Goal: Task Accomplishment & Management: Use online tool/utility

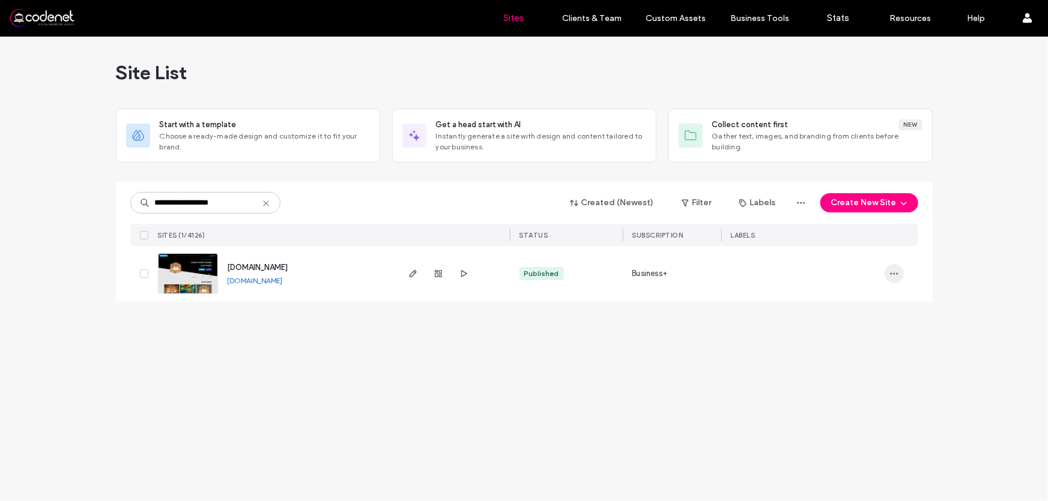
type input "**********"
click at [893, 276] on icon "button" at bounding box center [894, 274] width 10 height 10
click at [861, 373] on span "Site Dashboard" at bounding box center [848, 373] width 58 height 12
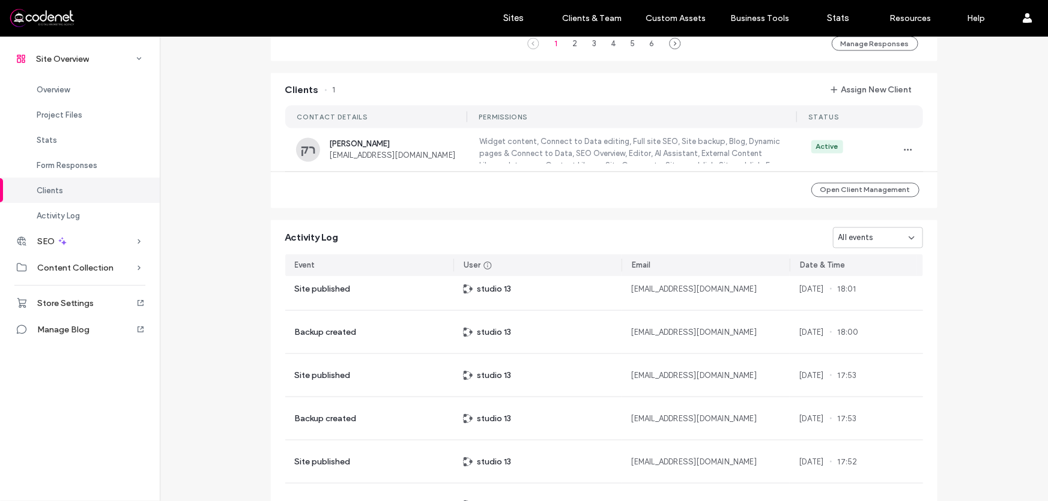
scroll to position [1043, 0]
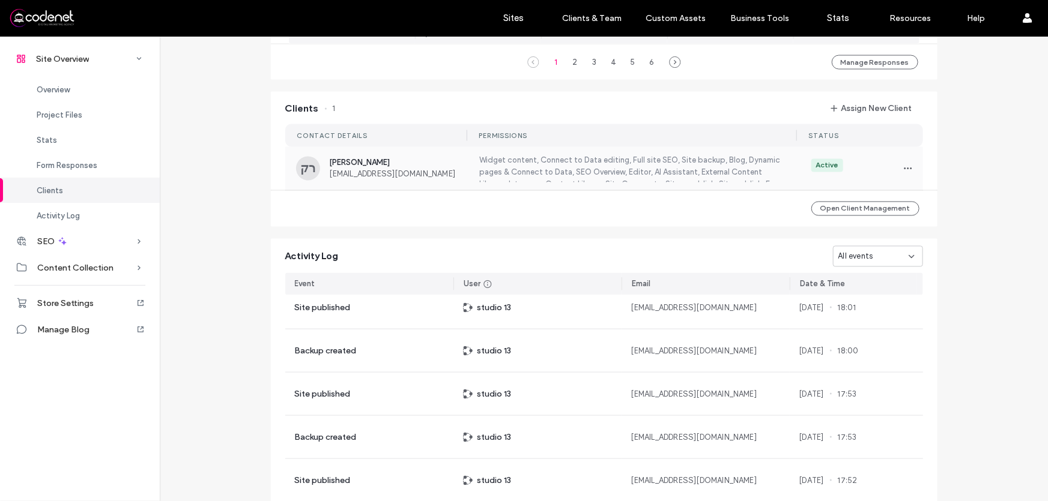
click at [531, 168] on label "Widget content, Connect to Data editing, Full site SEO, Site backup, Blog, Dyna…" at bounding box center [630, 169] width 304 height 28
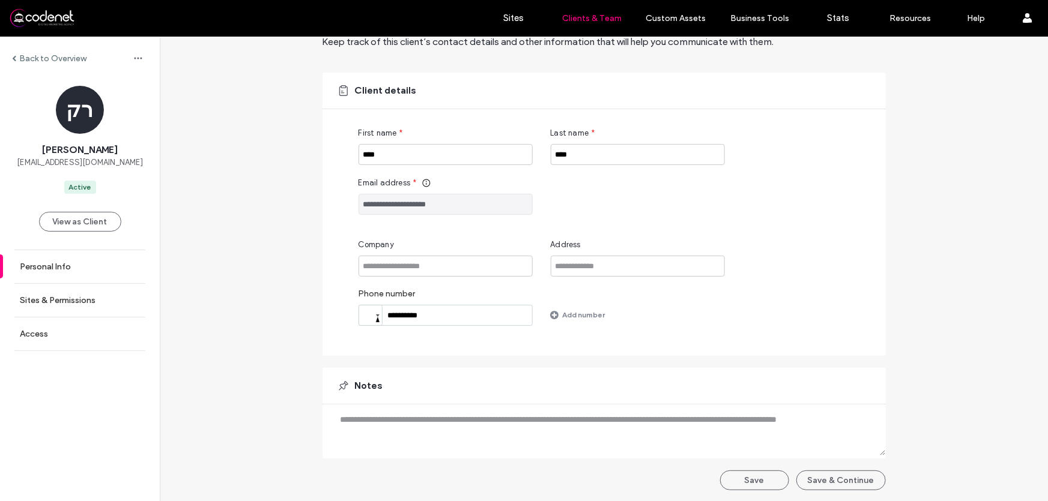
scroll to position [57, 0]
click at [826, 479] on button "Save & Continue" at bounding box center [840, 480] width 89 height 20
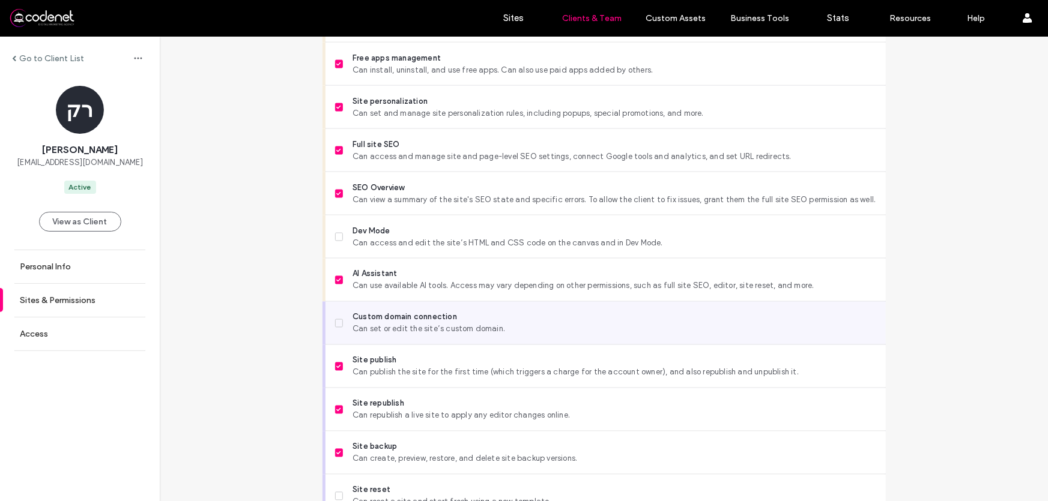
scroll to position [1001, 0]
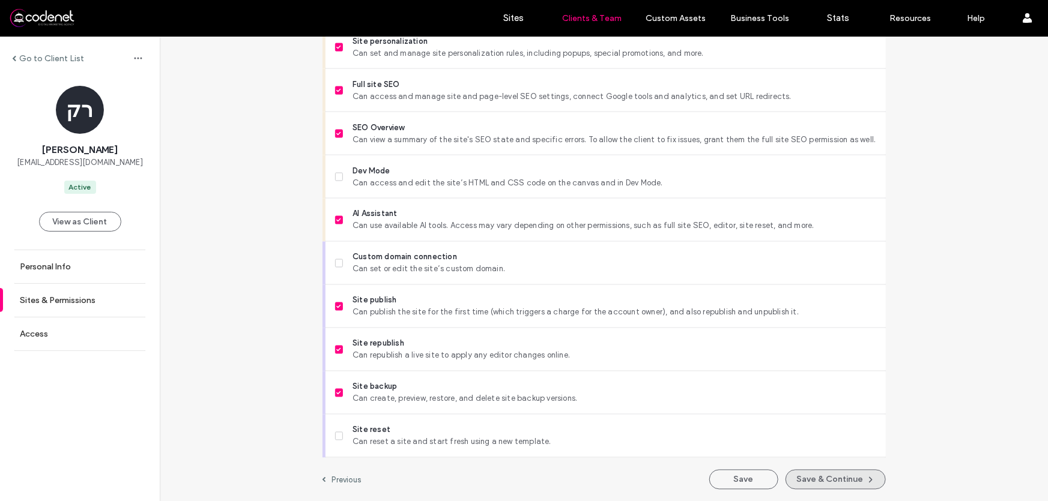
click at [852, 480] on button "Save & Continue" at bounding box center [835, 480] width 100 height 20
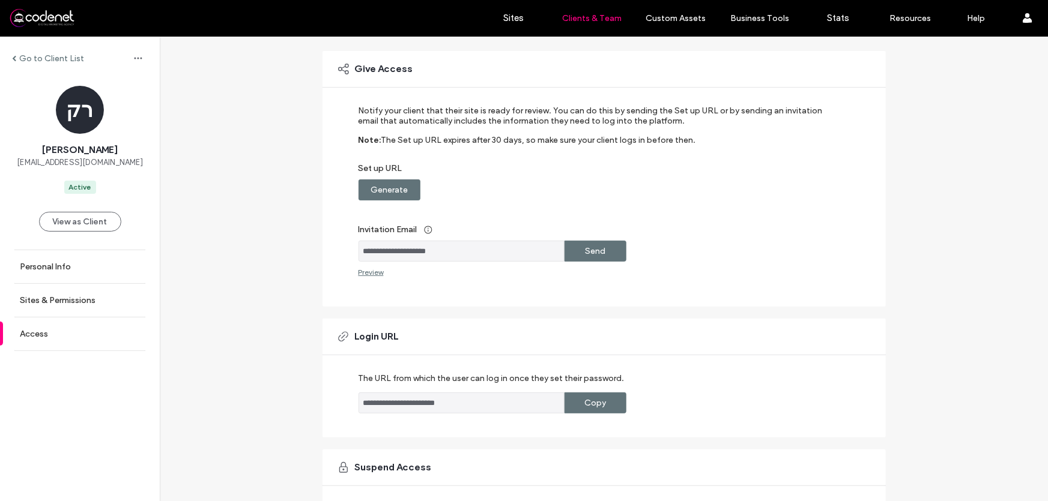
scroll to position [77, 0]
click at [406, 191] on div "Generate" at bounding box center [389, 190] width 62 height 21
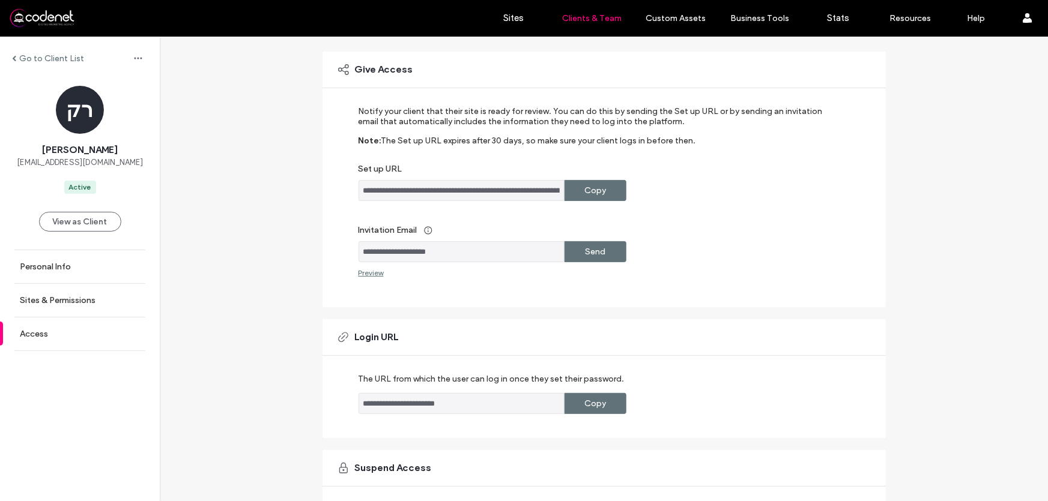
scroll to position [0, 0]
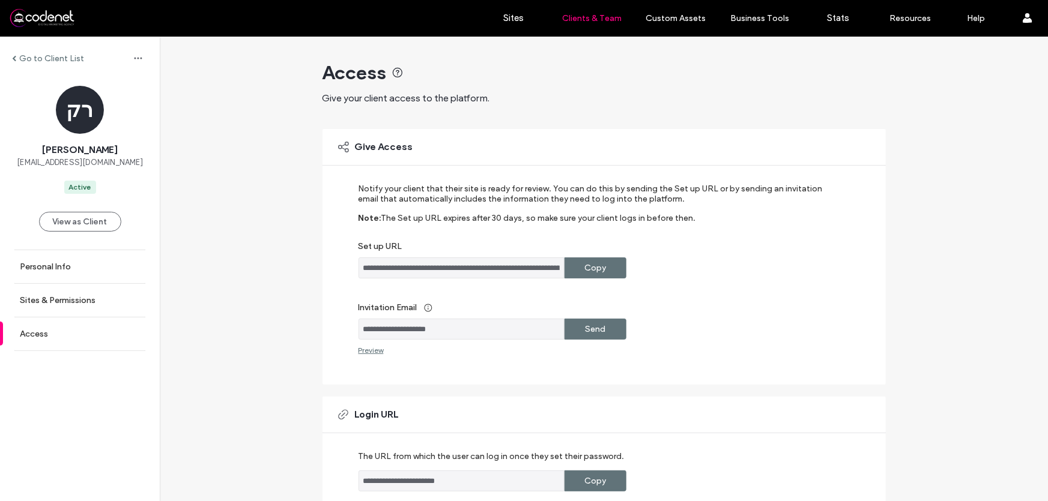
click at [41, 20] on div at bounding box center [77, 17] width 136 height 19
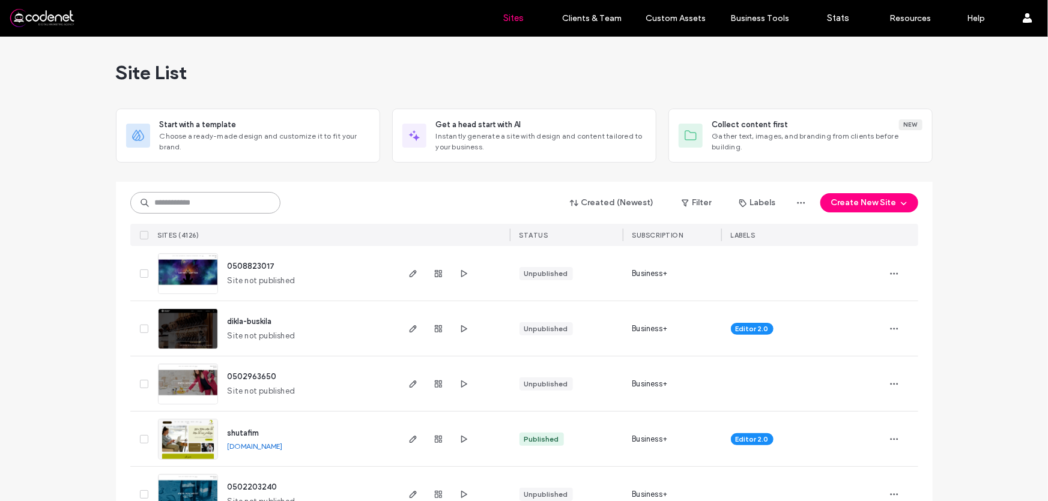
click at [229, 201] on input at bounding box center [205, 203] width 150 height 22
paste input "**********"
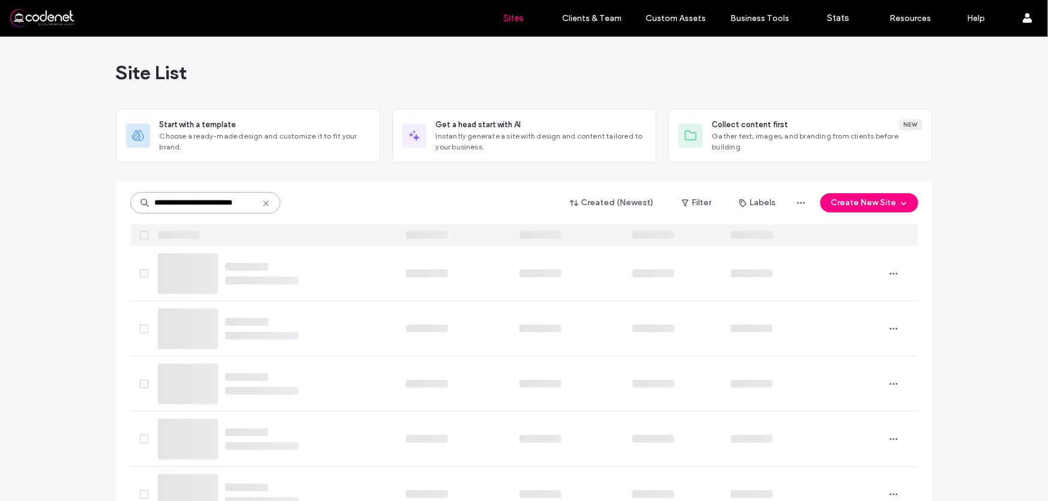
scroll to position [0, 6]
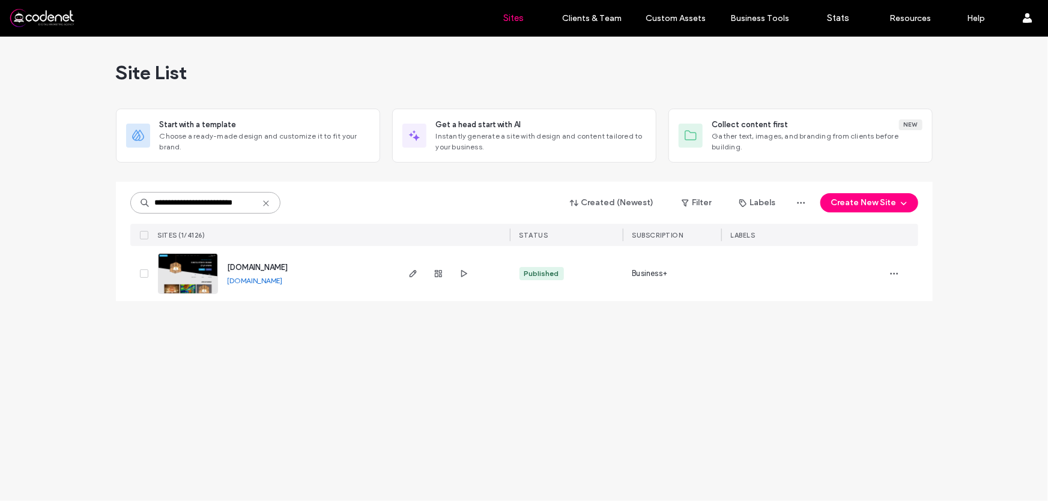
type input "**********"
click at [215, 279] on img at bounding box center [187, 295] width 59 height 82
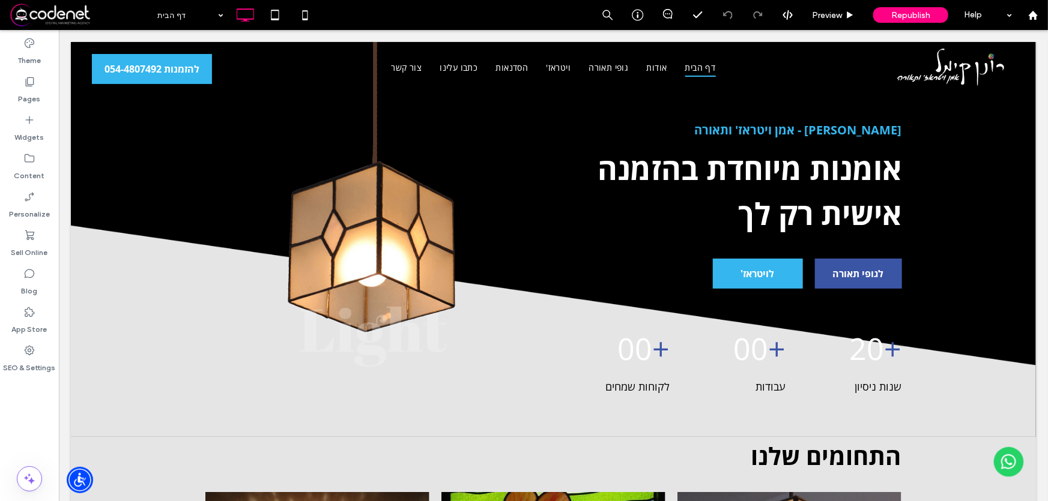
click at [46, 14] on span at bounding box center [80, 15] width 142 height 24
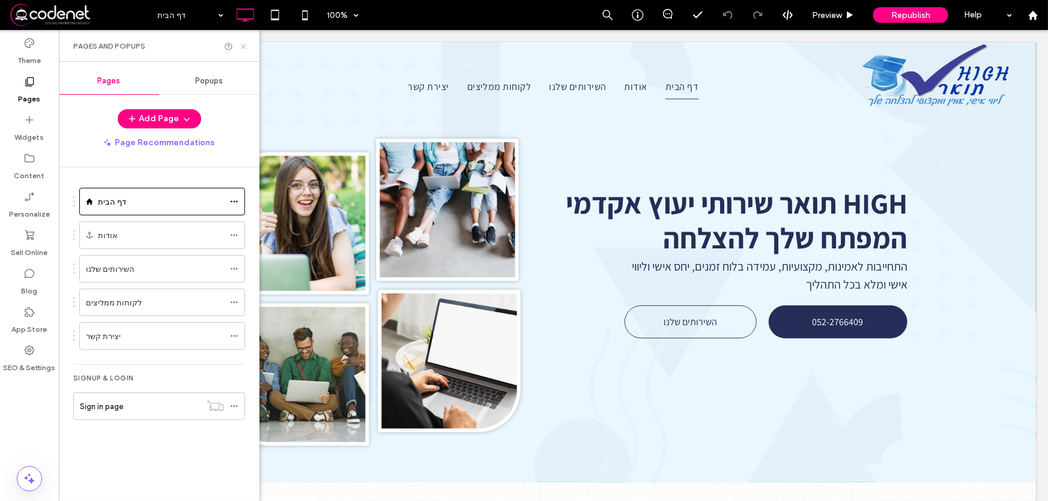
click at [242, 48] on icon at bounding box center [243, 46] width 9 height 9
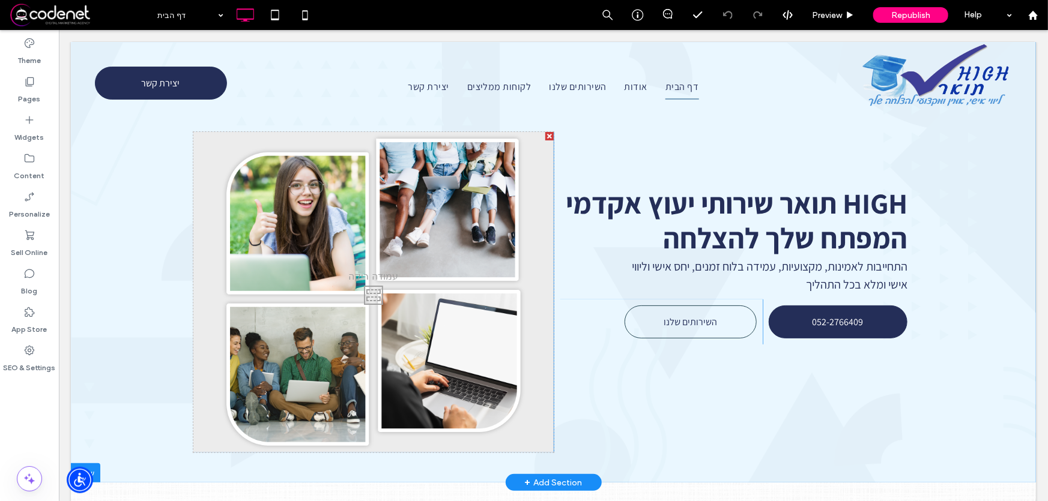
click at [298, 327] on div "Click To Paste" at bounding box center [373, 291] width 360 height 321
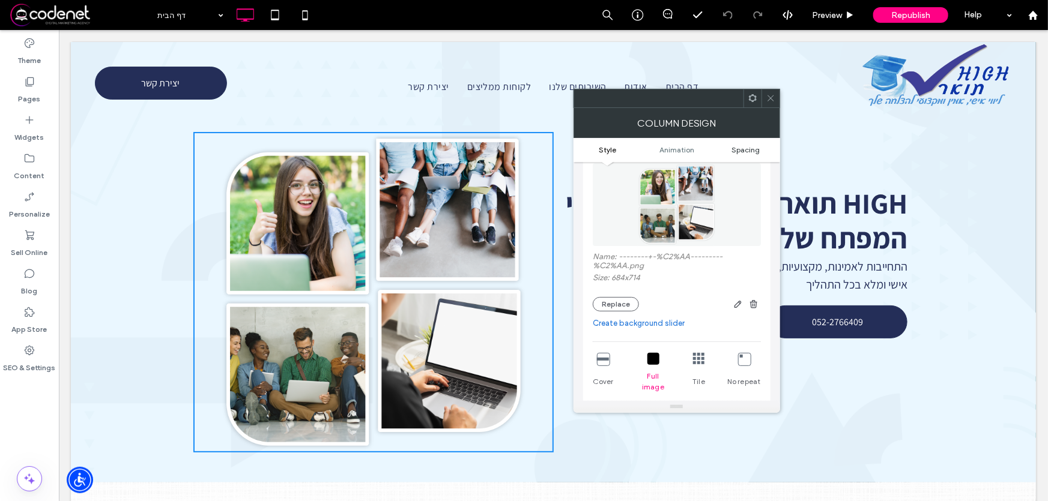
scroll to position [109, 0]
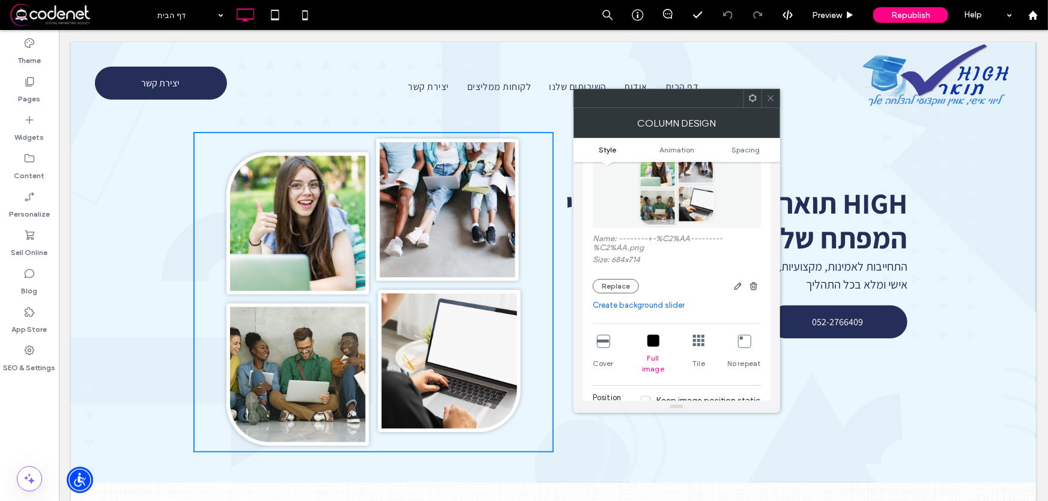
click at [774, 100] on icon at bounding box center [770, 98] width 9 height 9
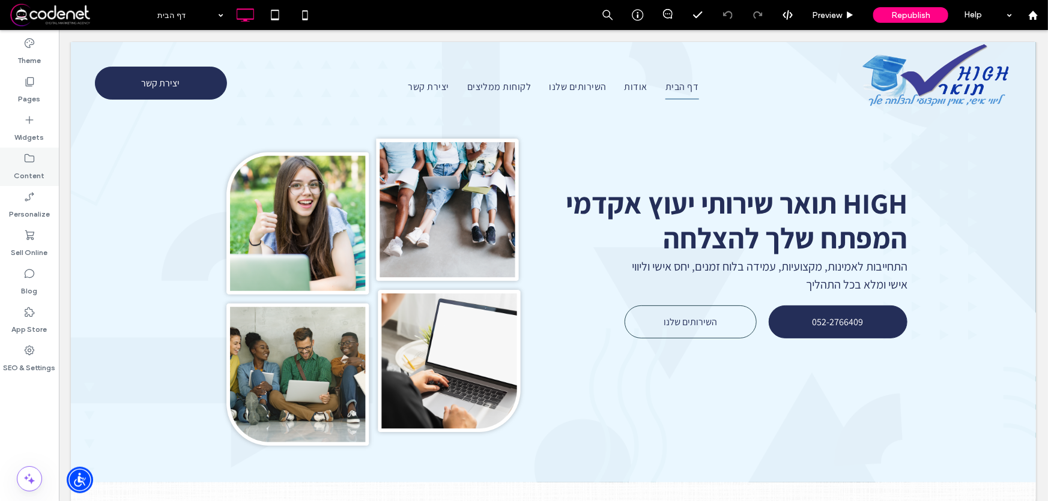
click at [33, 162] on icon at bounding box center [29, 158] width 12 height 12
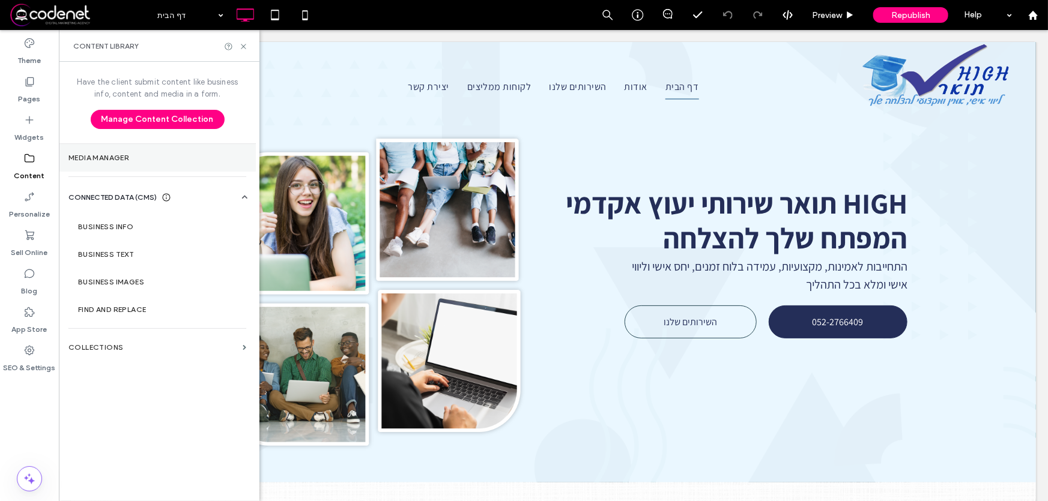
click at [114, 154] on label "Media Manager" at bounding box center [157, 158] width 178 height 8
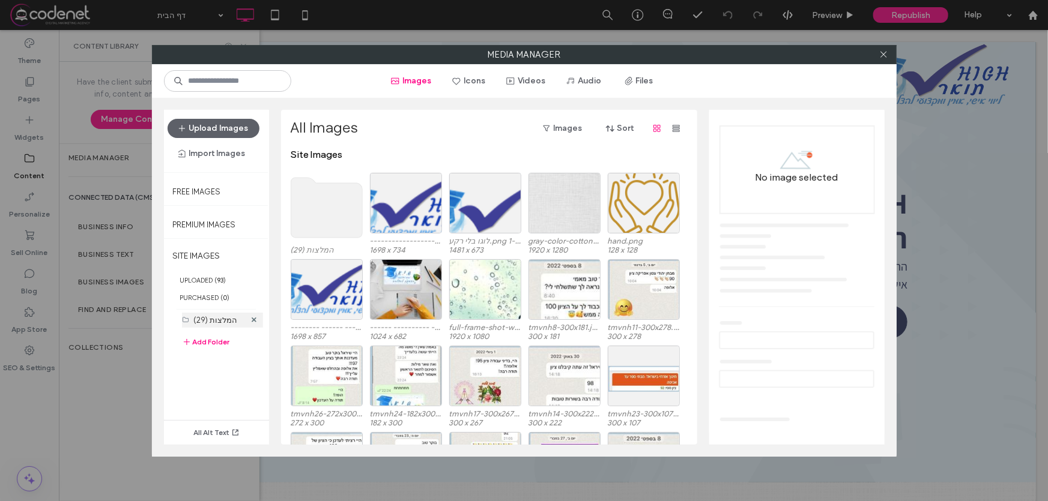
click at [219, 322] on label "המלצות (29)" at bounding box center [216, 320] width 44 height 9
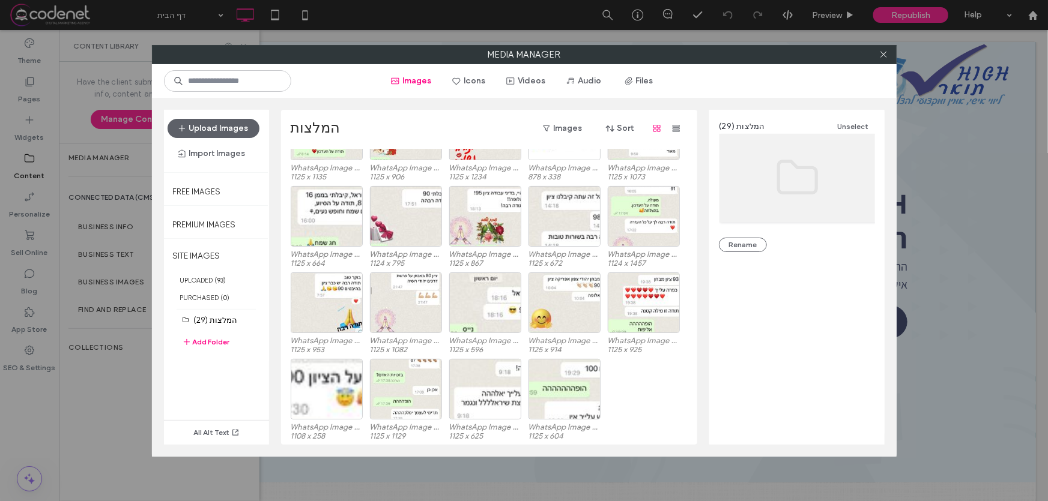
scroll to position [222, 0]
click at [883, 53] on icon at bounding box center [883, 54] width 9 height 9
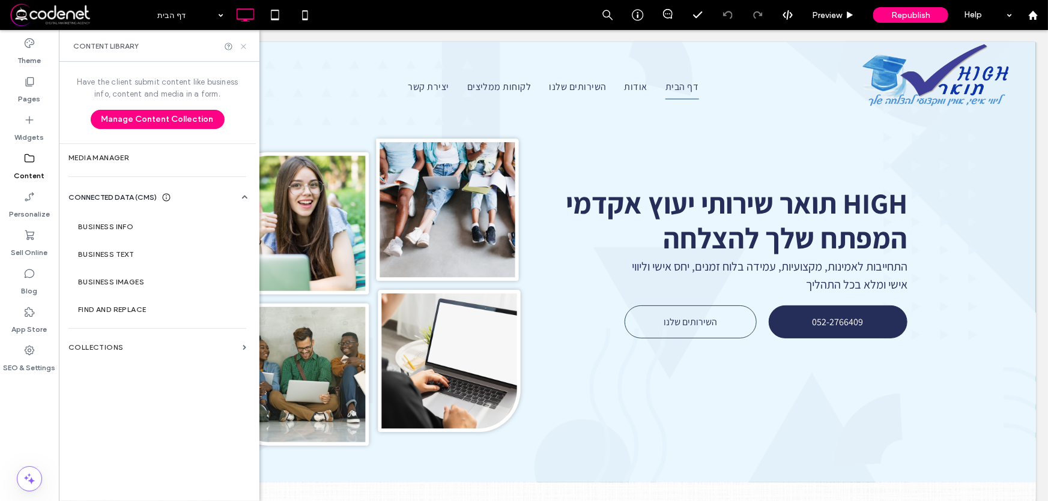
click at [246, 46] on icon at bounding box center [243, 46] width 9 height 9
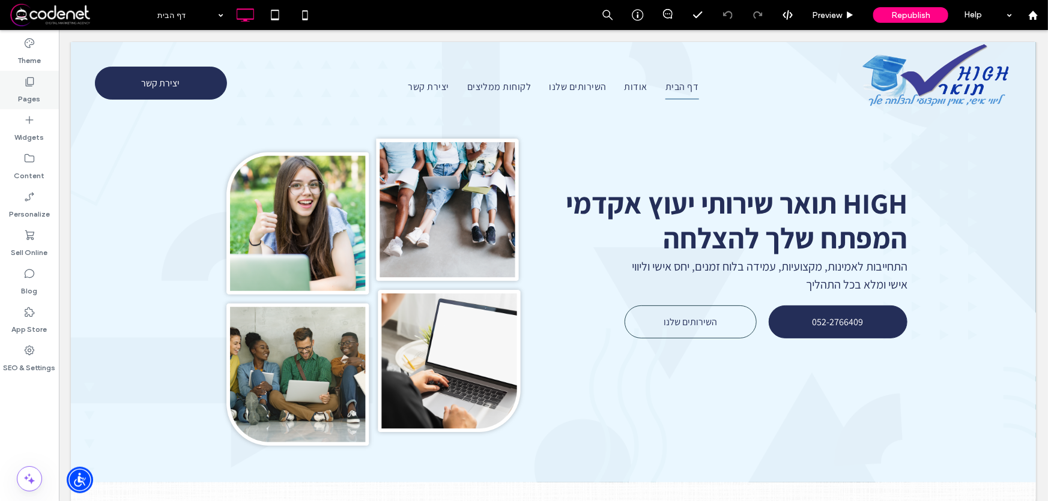
click at [26, 96] on label "Pages" at bounding box center [30, 96] width 22 height 17
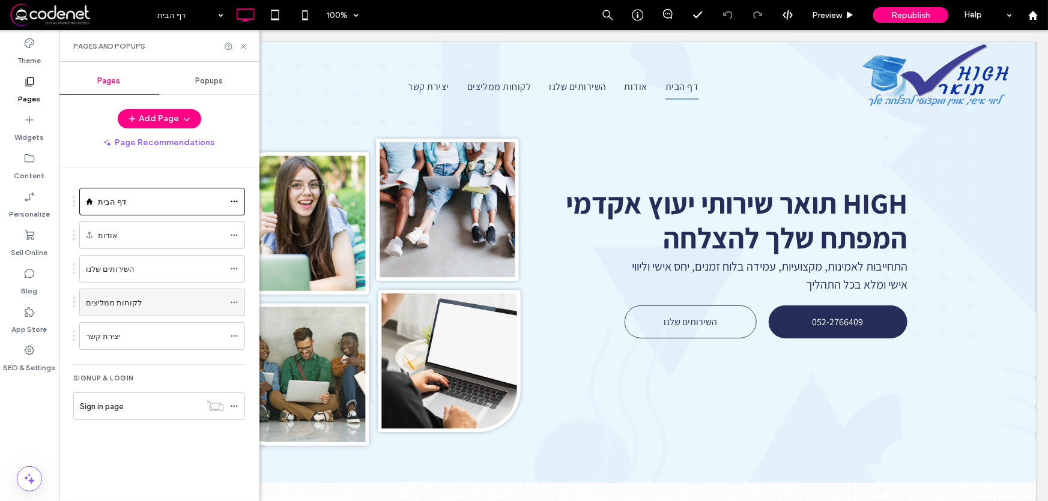
click at [128, 302] on label "לקוחות ממליצים" at bounding box center [114, 302] width 56 height 21
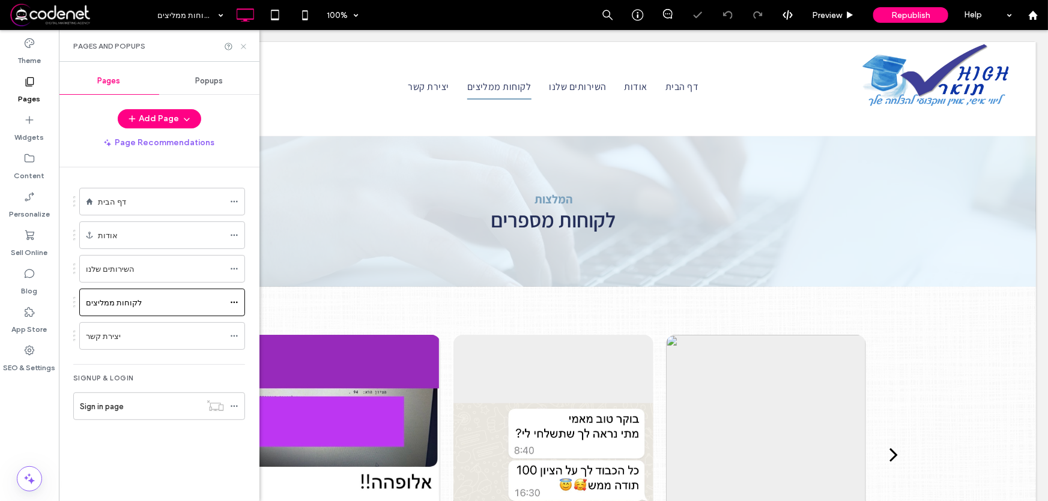
click at [244, 46] on icon at bounding box center [243, 46] width 9 height 9
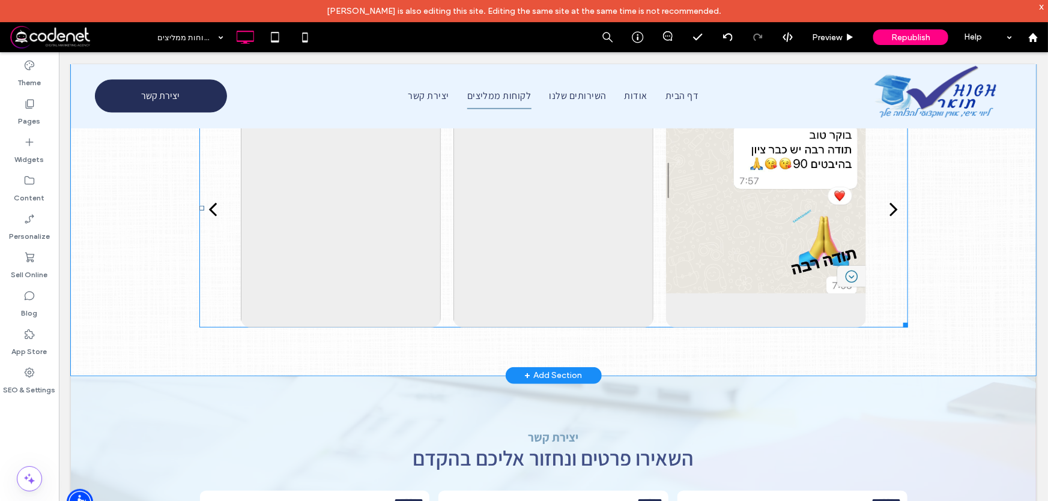
scroll to position [163, 0]
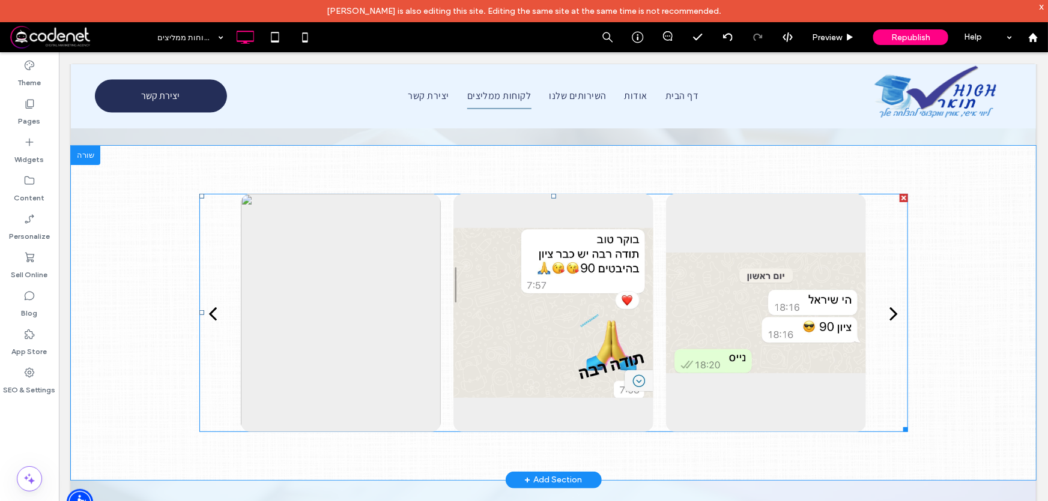
click at [889, 315] on div "next" at bounding box center [893, 313] width 8 height 24
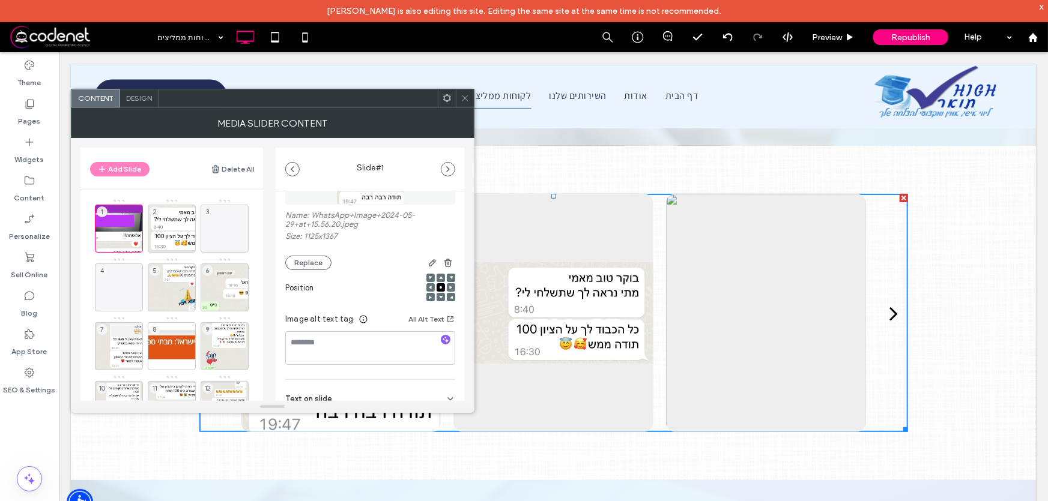
scroll to position [0, 0]
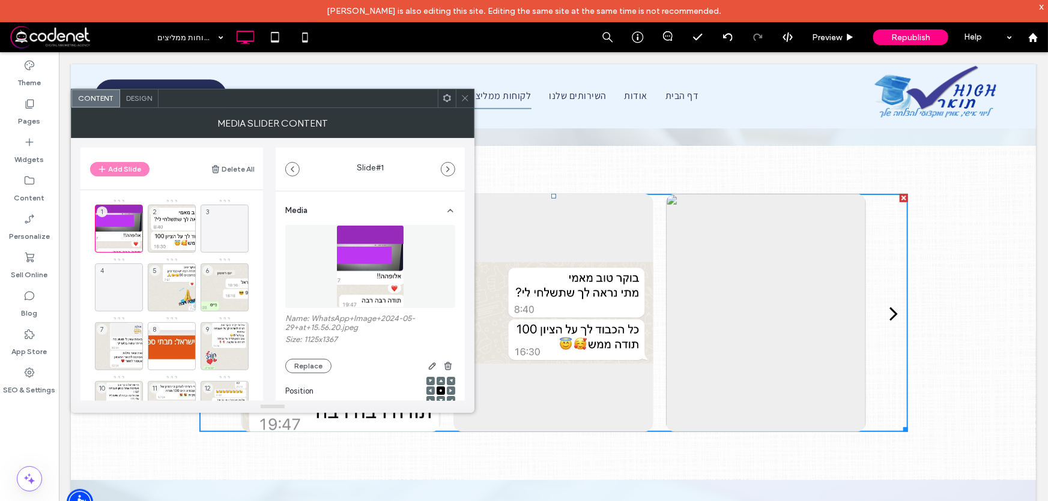
drag, startPoint x: 460, startPoint y: 275, endPoint x: 416, endPoint y: 176, distance: 108.6
click at [464, 99] on icon at bounding box center [464, 98] width 9 height 9
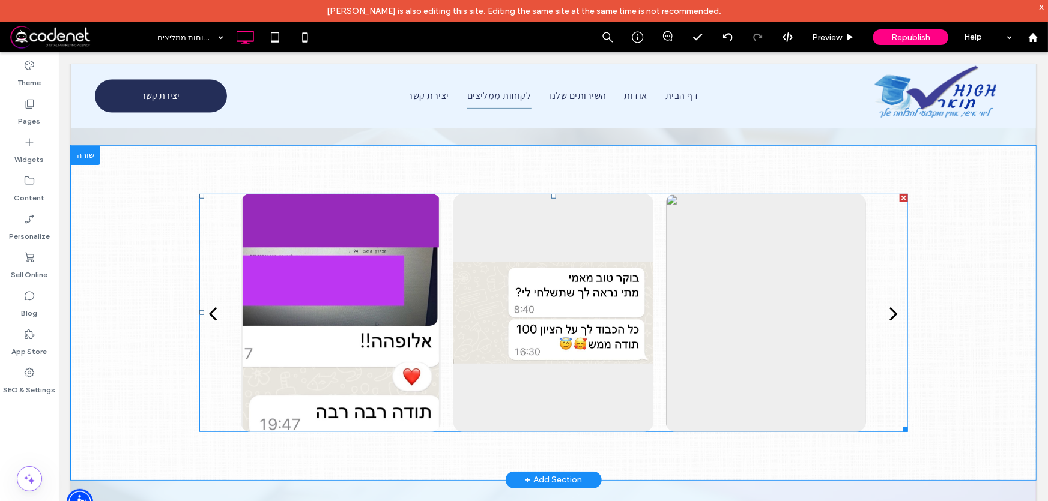
click at [889, 313] on div "next" at bounding box center [893, 313] width 8 height 24
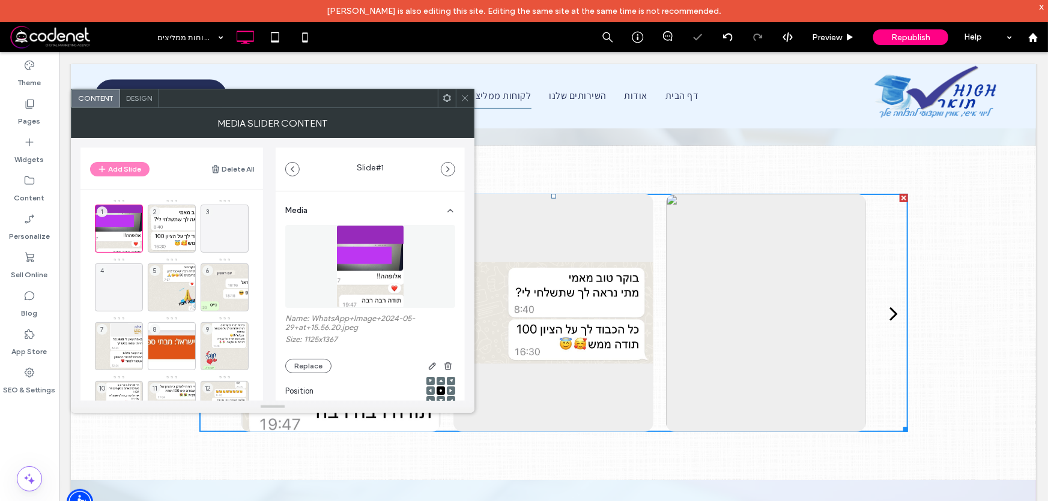
click at [893, 310] on button "next" at bounding box center [894, 313] width 28 height 44
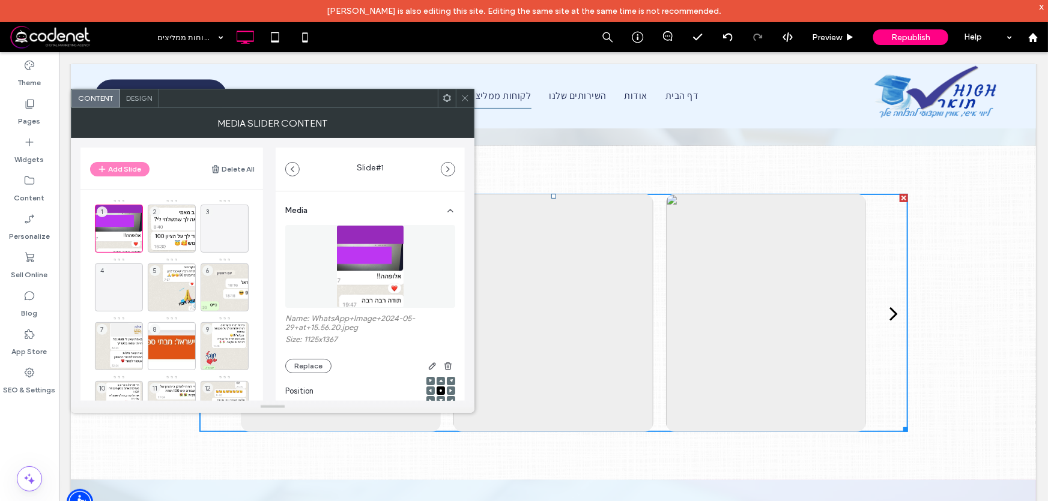
click at [464, 100] on icon at bounding box center [464, 98] width 9 height 9
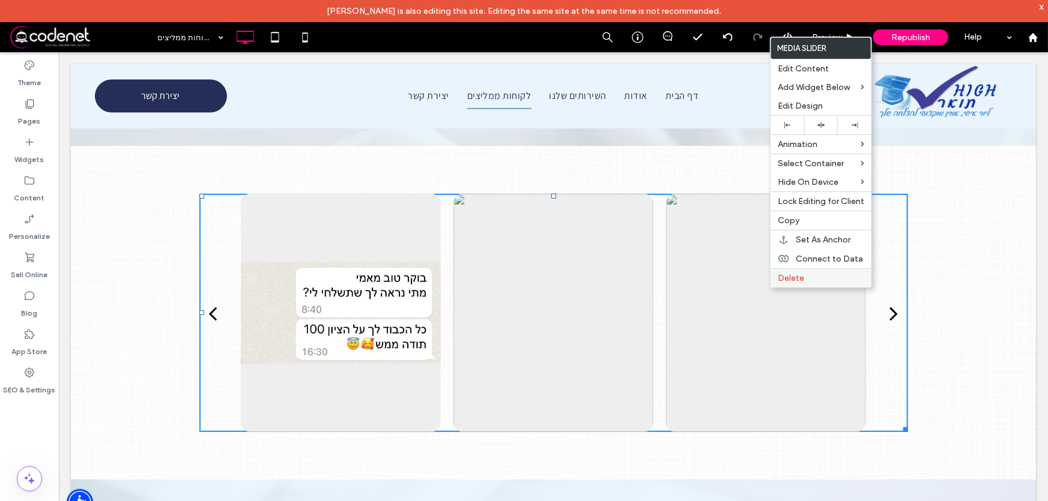
click at [789, 278] on span "Delete" at bounding box center [790, 278] width 26 height 10
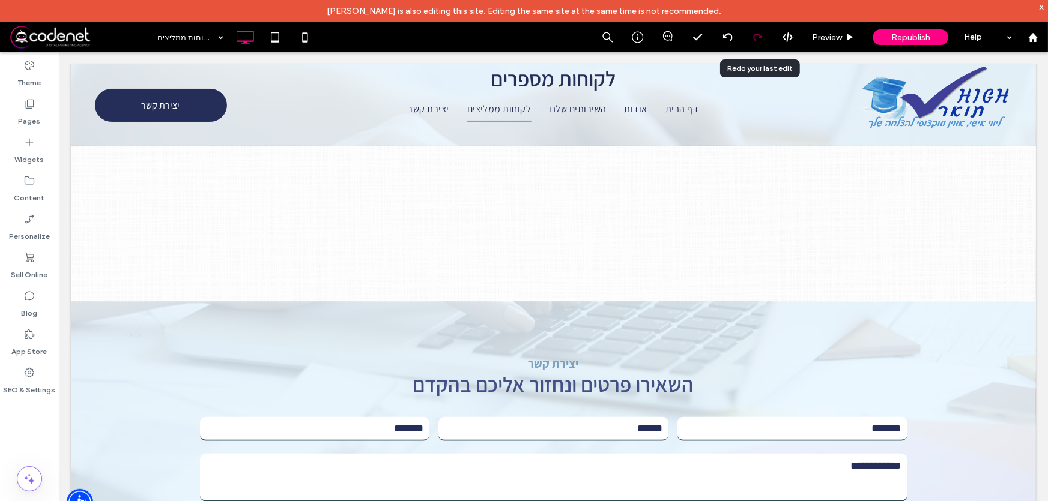
click at [759, 35] on icon at bounding box center [758, 37] width 10 height 10
click at [729, 37] on icon at bounding box center [728, 37] width 10 height 10
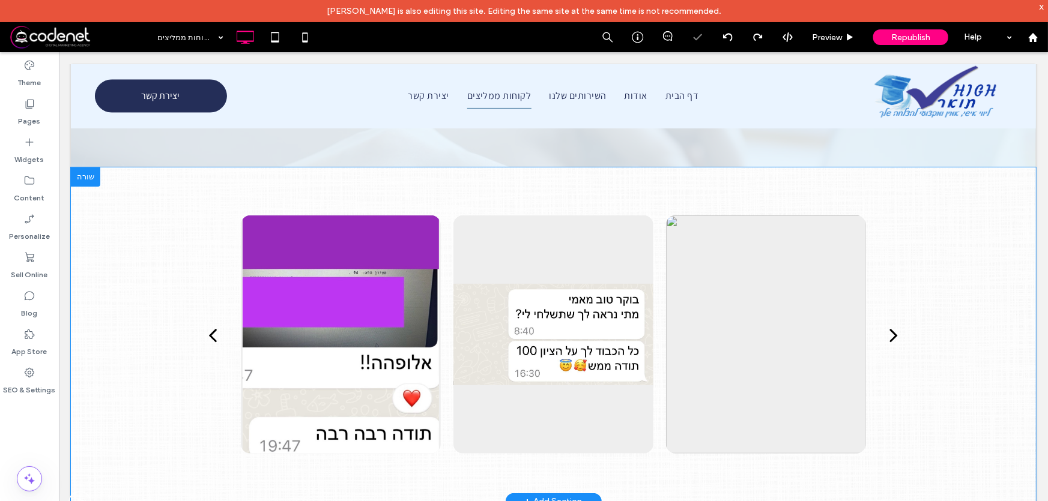
scroll to position [218, 0]
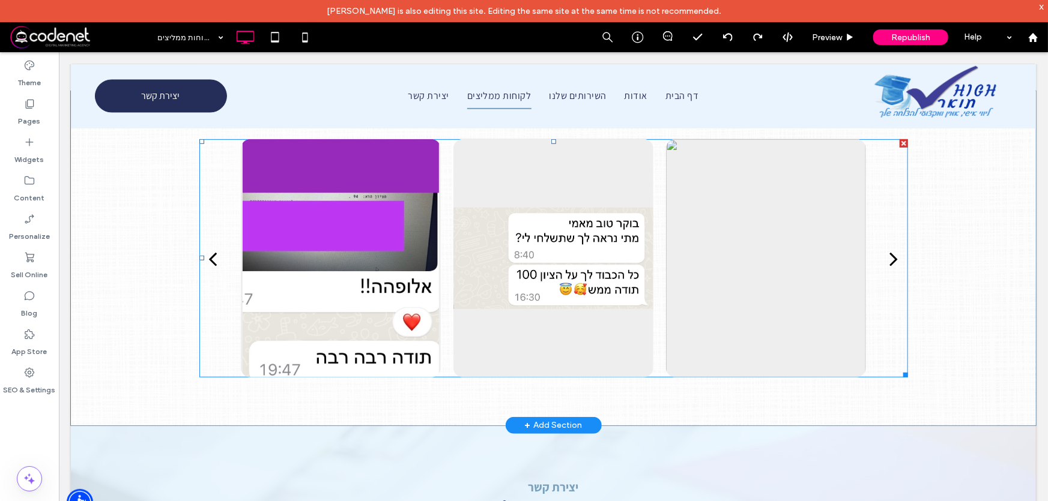
click at [779, 256] on div at bounding box center [765, 258] width 200 height 238
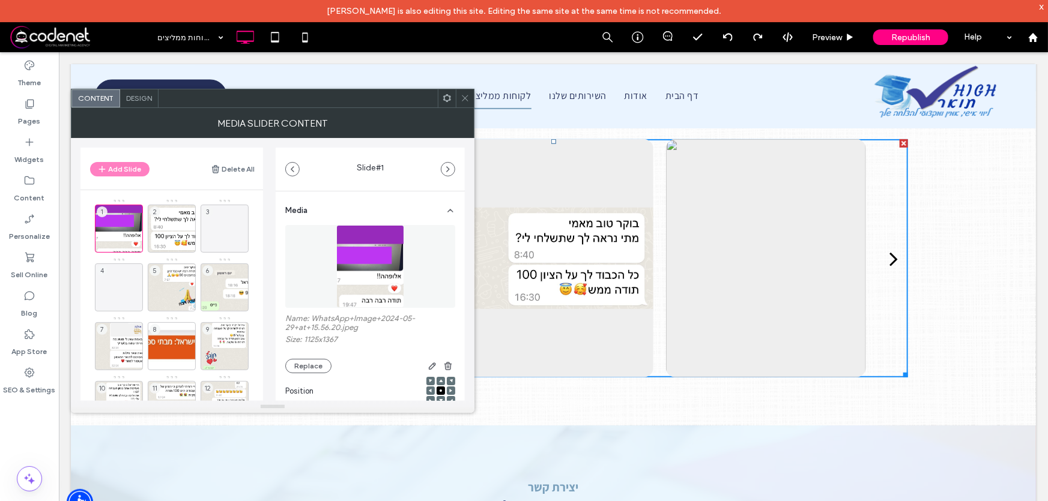
click at [779, 256] on div at bounding box center [765, 258] width 200 height 238
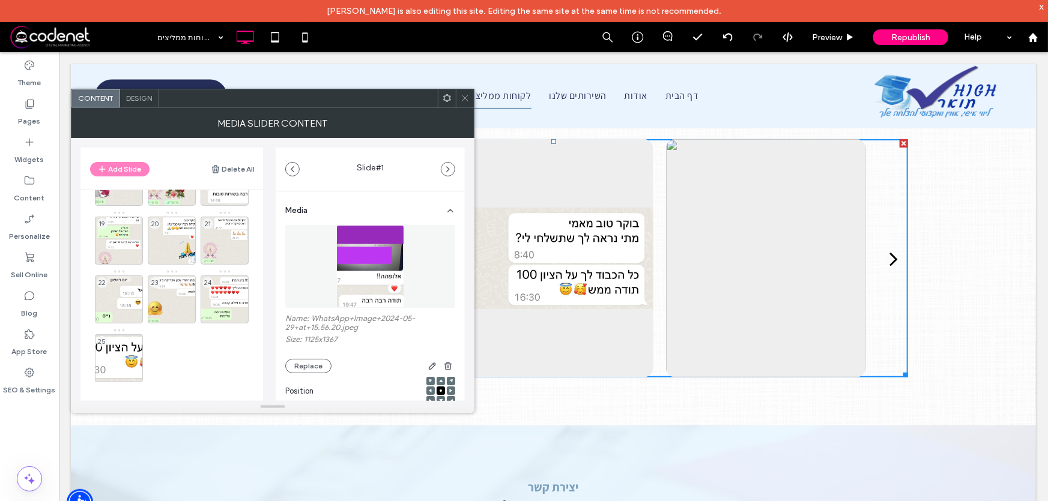
scroll to position [343, 0]
click at [134, 373] on icon at bounding box center [135, 374] width 10 height 11
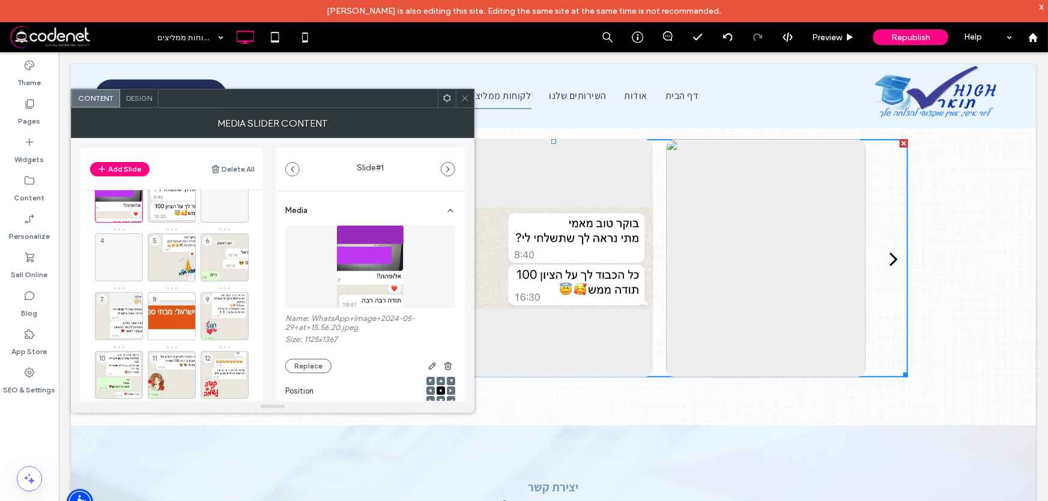
scroll to position [11, 0]
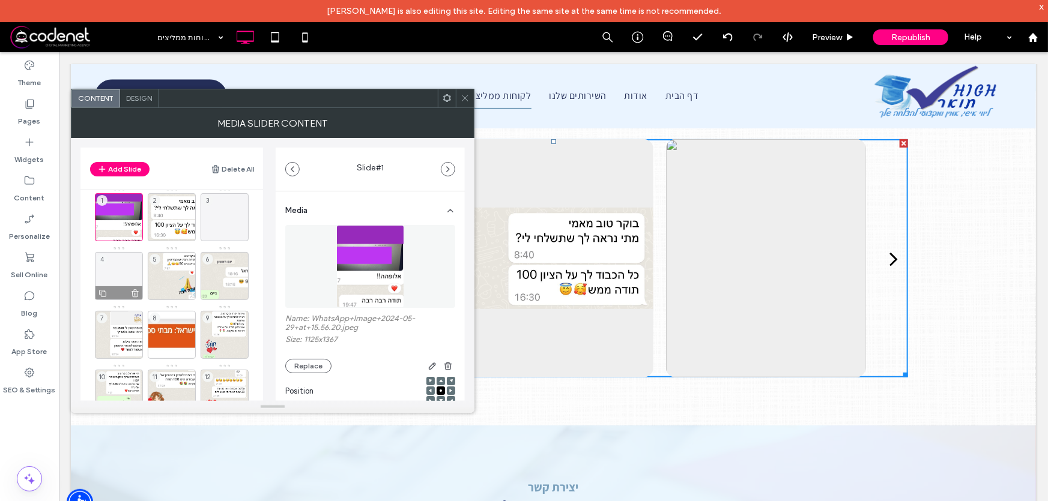
click at [134, 293] on icon at bounding box center [135, 293] width 10 height 11
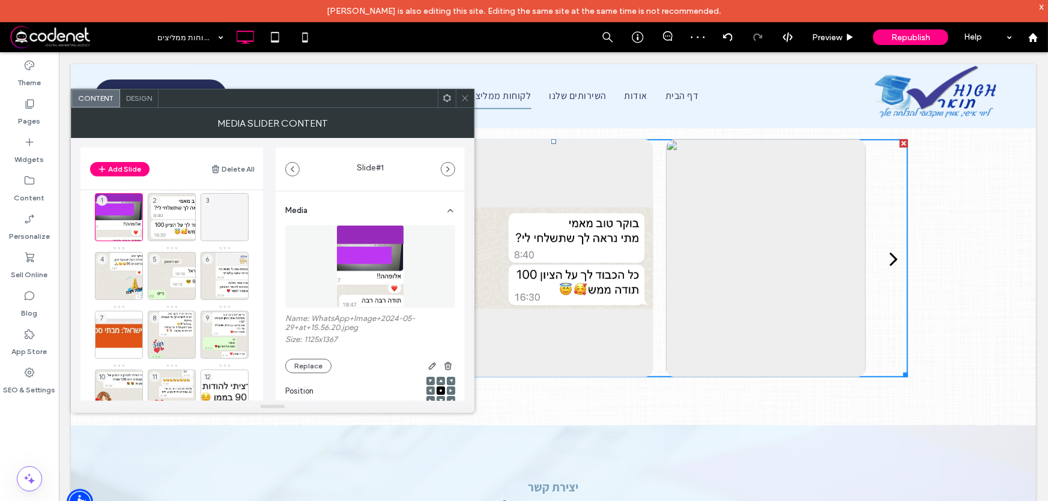
click at [465, 98] on use at bounding box center [465, 98] width 6 height 6
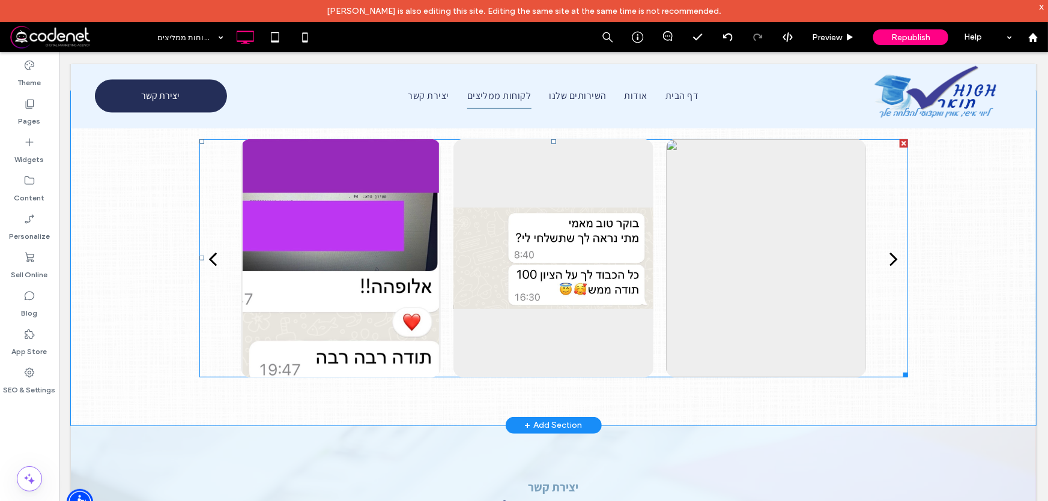
click at [889, 259] on div "next" at bounding box center [893, 258] width 8 height 24
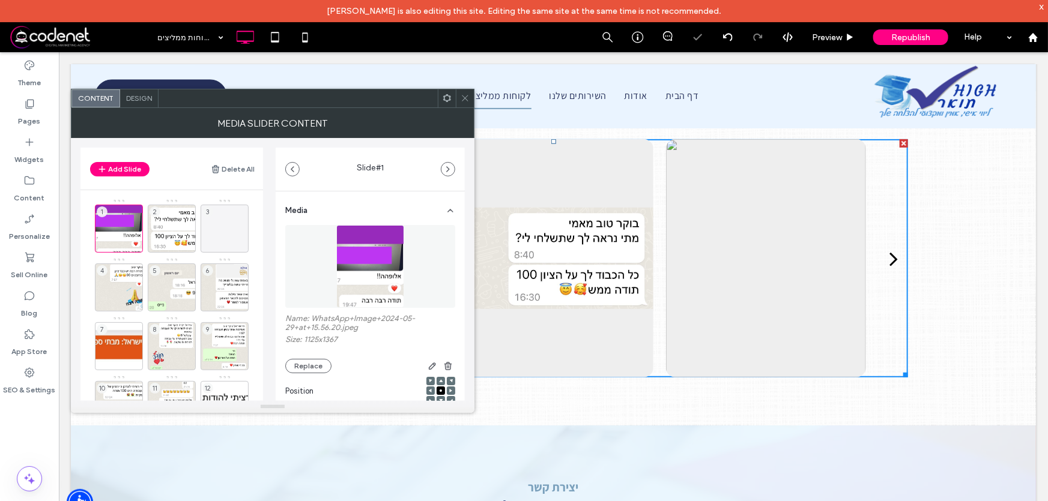
click at [466, 99] on use at bounding box center [465, 98] width 6 height 6
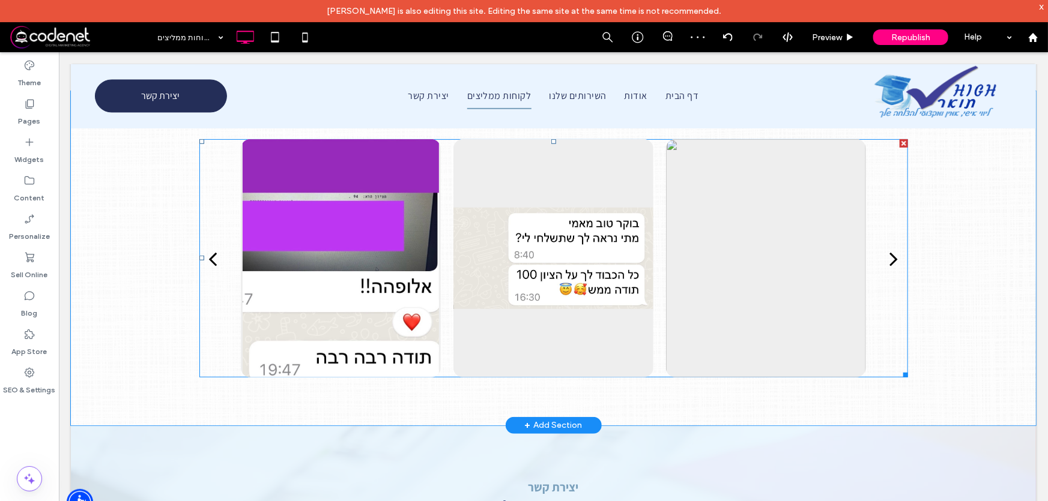
click at [889, 258] on div "next" at bounding box center [893, 258] width 8 height 24
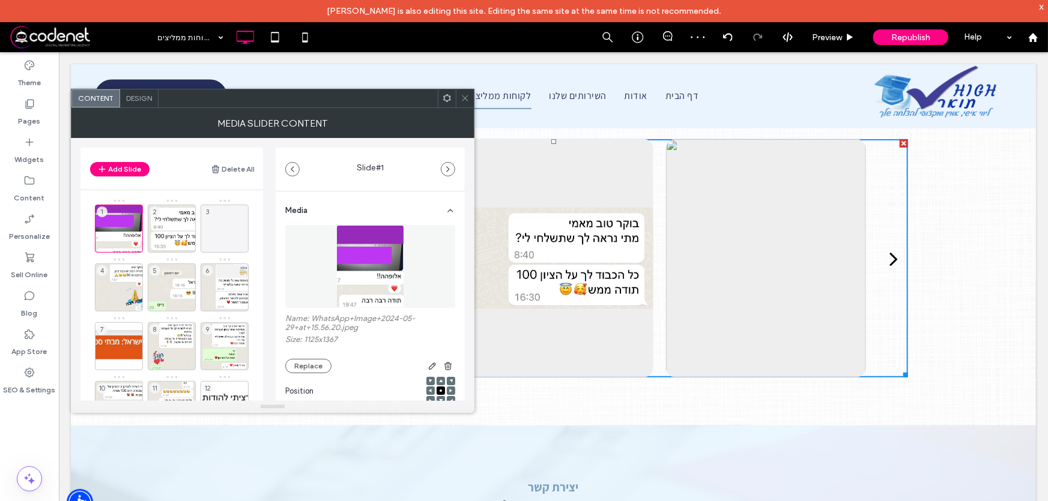
click at [889, 258] on div "next" at bounding box center [893, 258] width 8 height 24
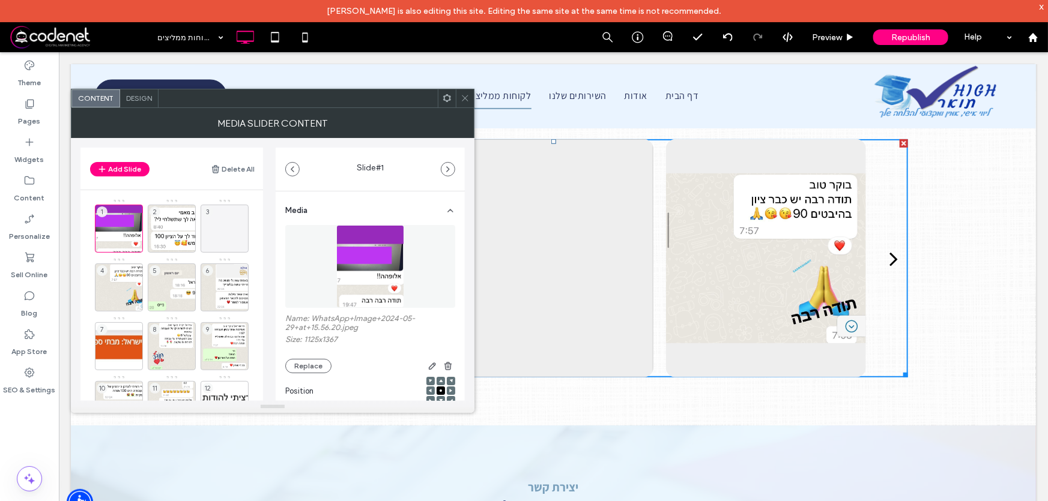
click at [889, 258] on div "next" at bounding box center [893, 258] width 8 height 24
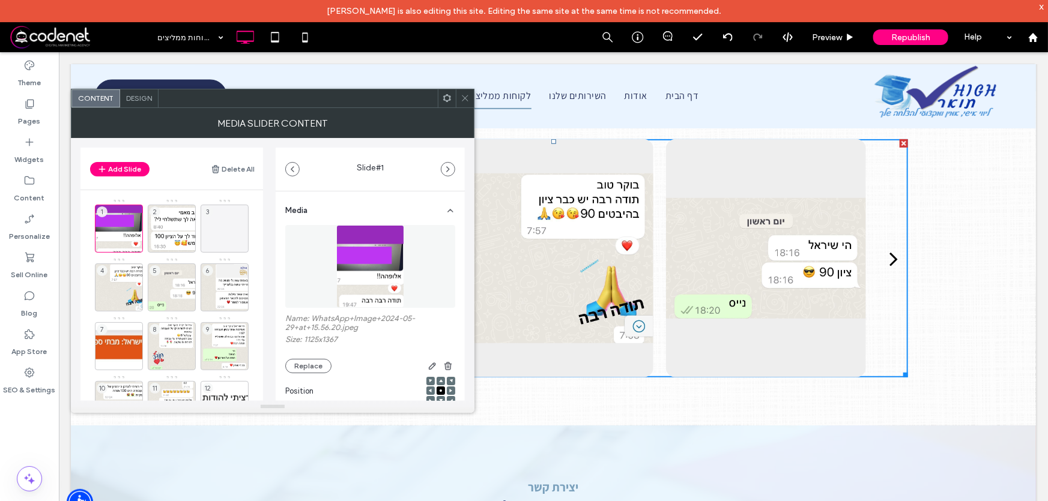
click at [889, 258] on div "next" at bounding box center [893, 258] width 8 height 24
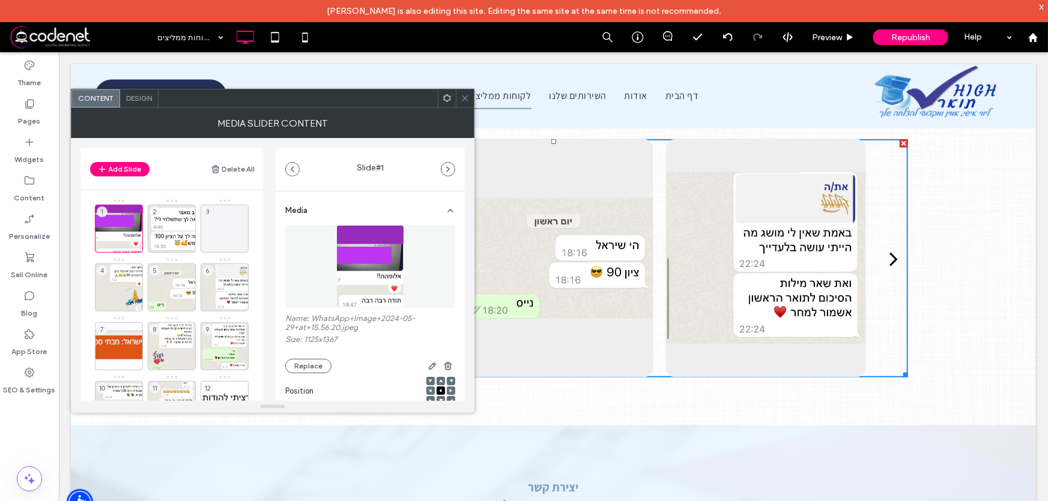
click at [889, 258] on div "next" at bounding box center [893, 258] width 8 height 24
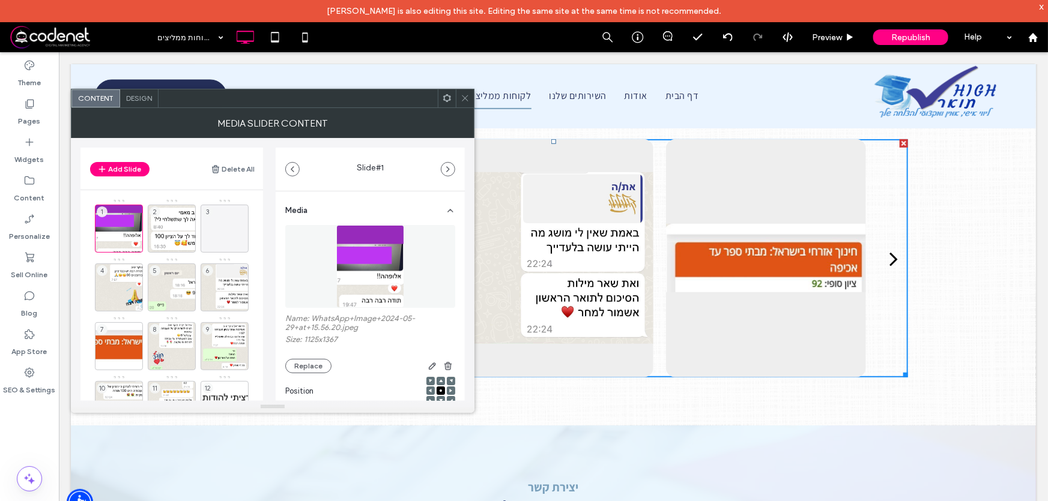
click at [889, 258] on div "next" at bounding box center [893, 258] width 8 height 24
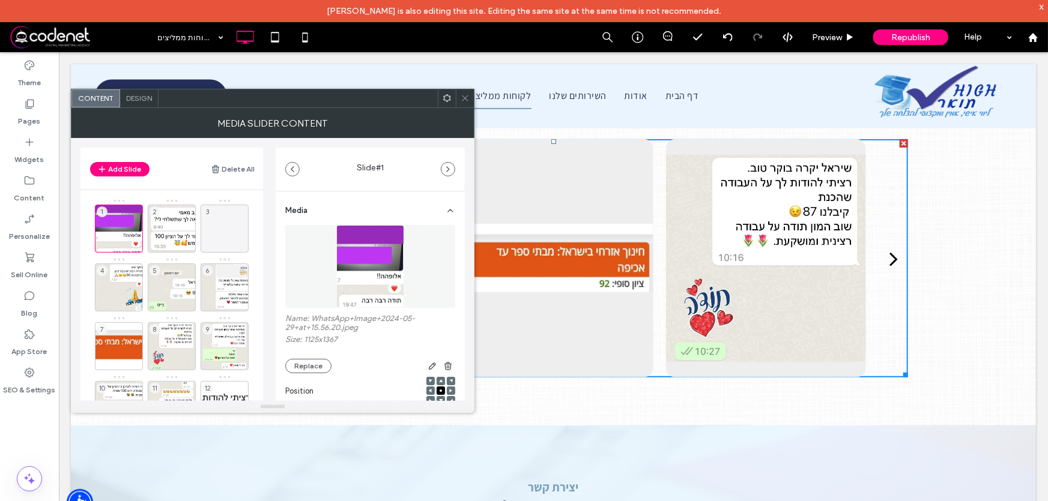
click at [889, 258] on div "next" at bounding box center [893, 258] width 8 height 24
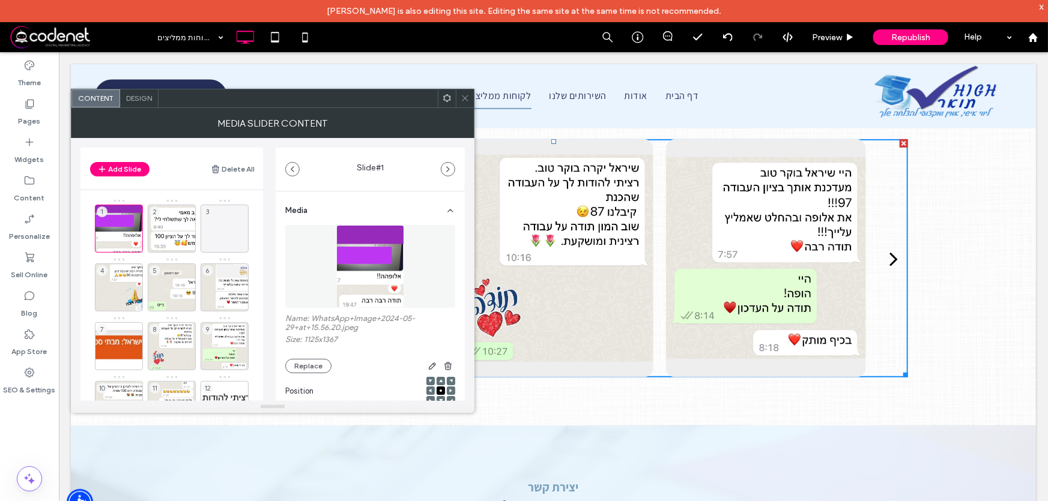
click at [889, 258] on div "next" at bounding box center [893, 258] width 8 height 24
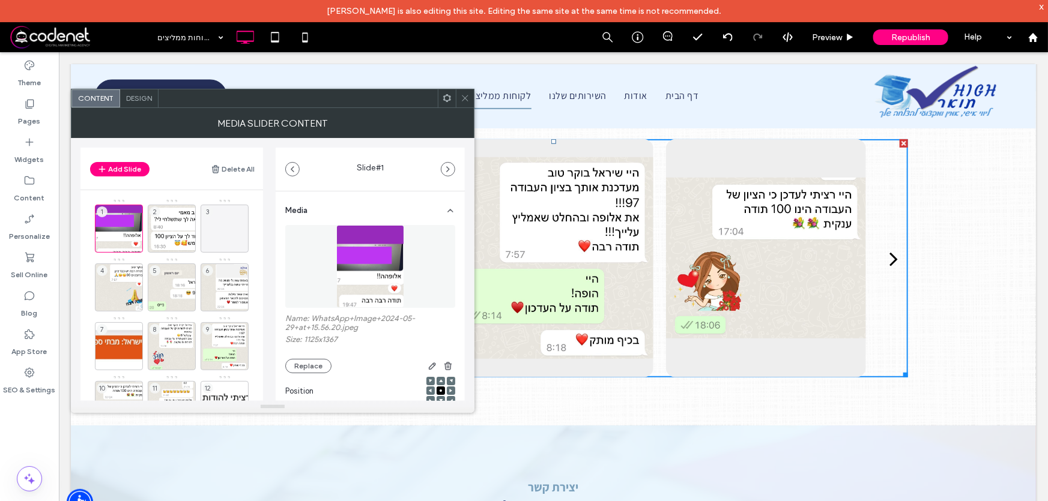
click at [889, 258] on div "next" at bounding box center [893, 258] width 8 height 24
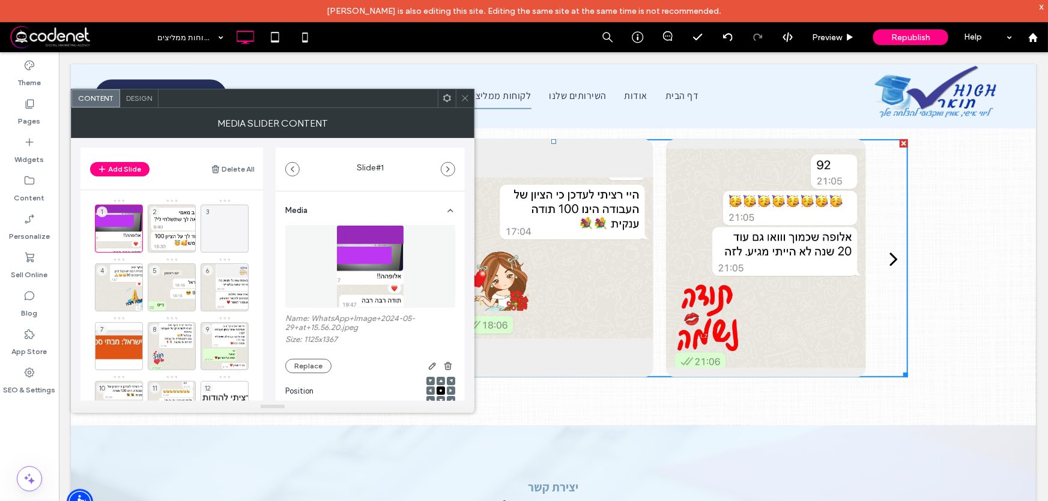
click at [889, 258] on div "next" at bounding box center [893, 258] width 8 height 24
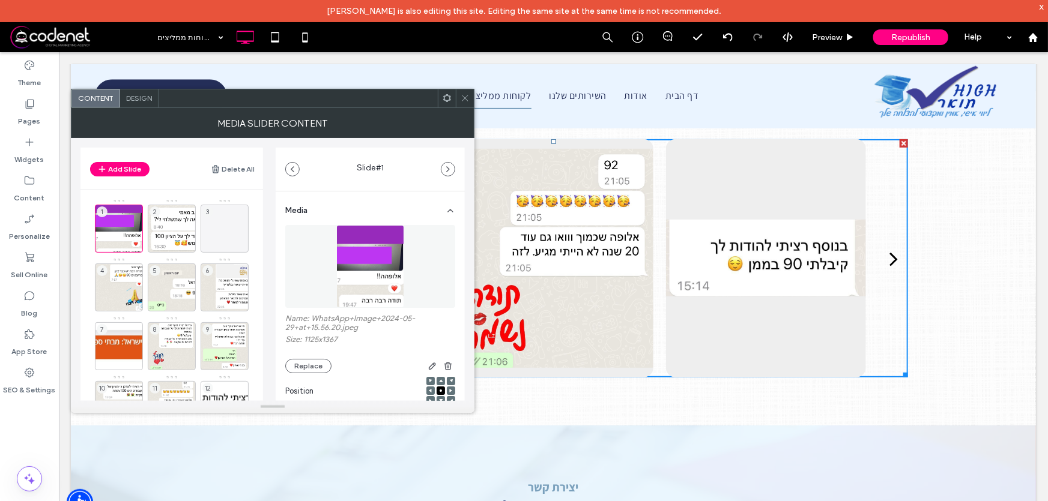
click at [889, 258] on div "next" at bounding box center [893, 258] width 8 height 24
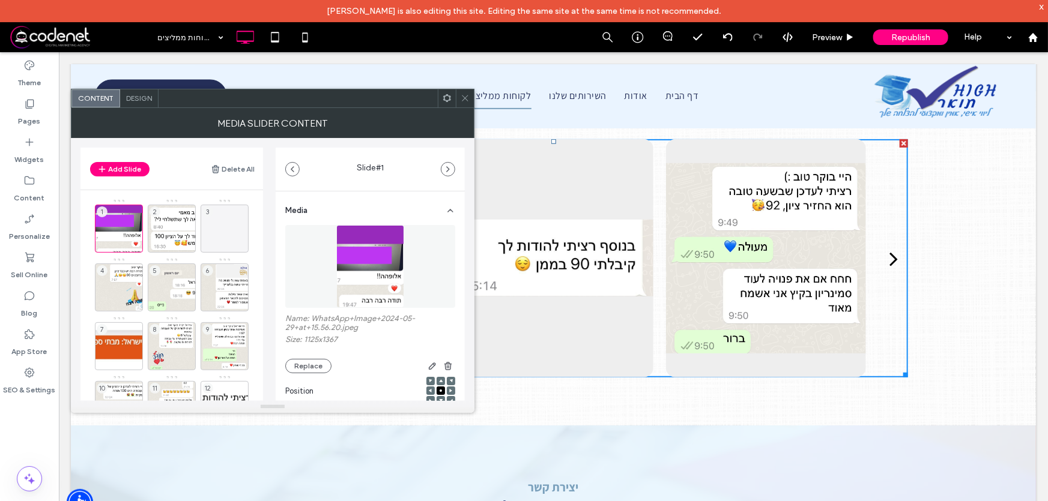
click at [889, 258] on div "next" at bounding box center [893, 258] width 8 height 24
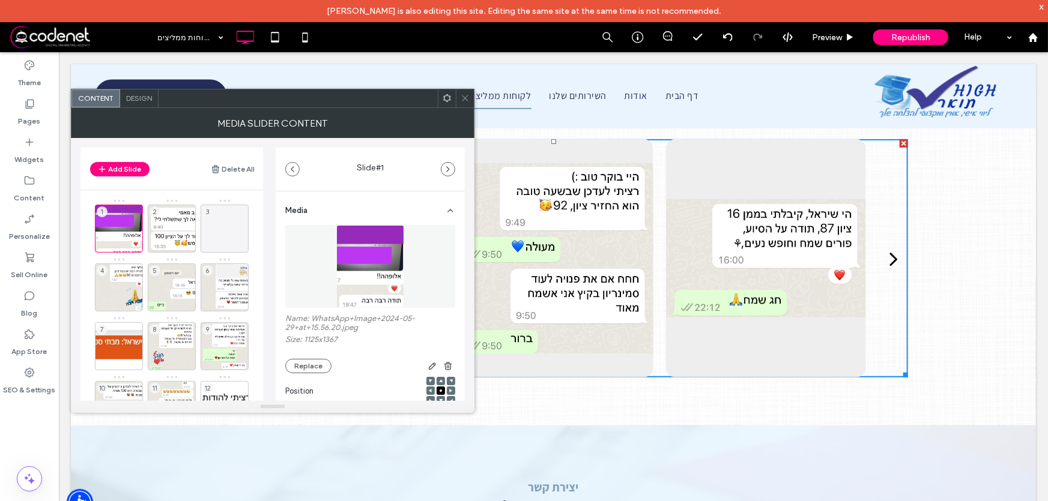
click at [889, 258] on div "next" at bounding box center [893, 258] width 8 height 24
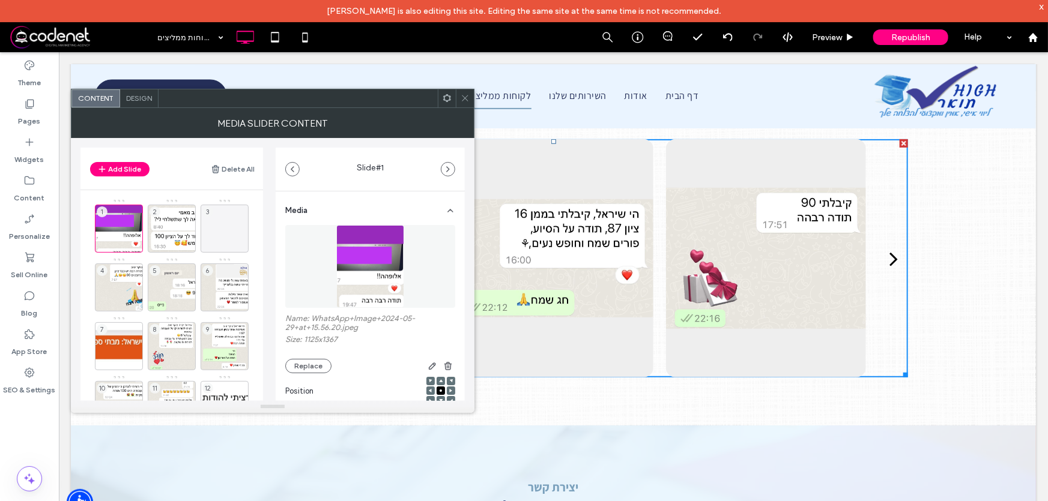
click at [889, 258] on div "next" at bounding box center [893, 258] width 8 height 24
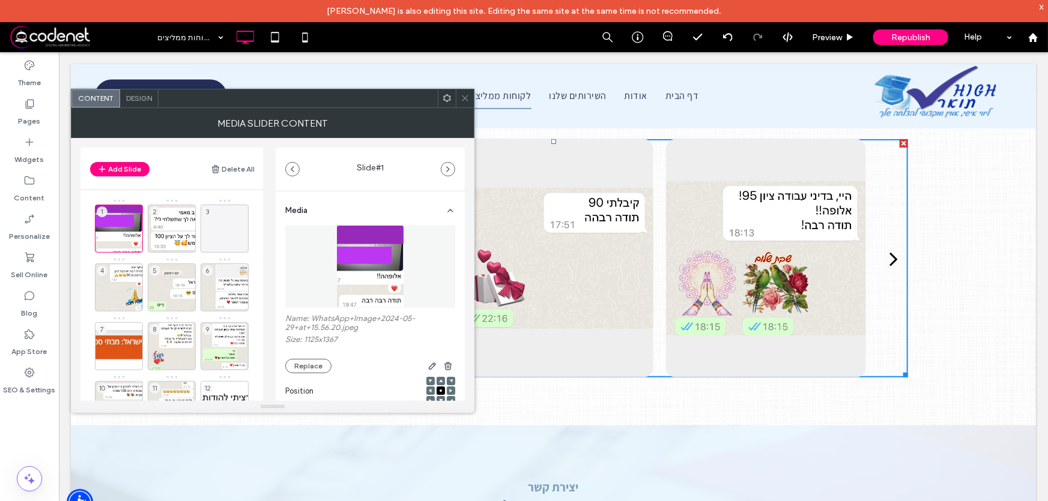
click at [889, 258] on div "next" at bounding box center [893, 258] width 8 height 24
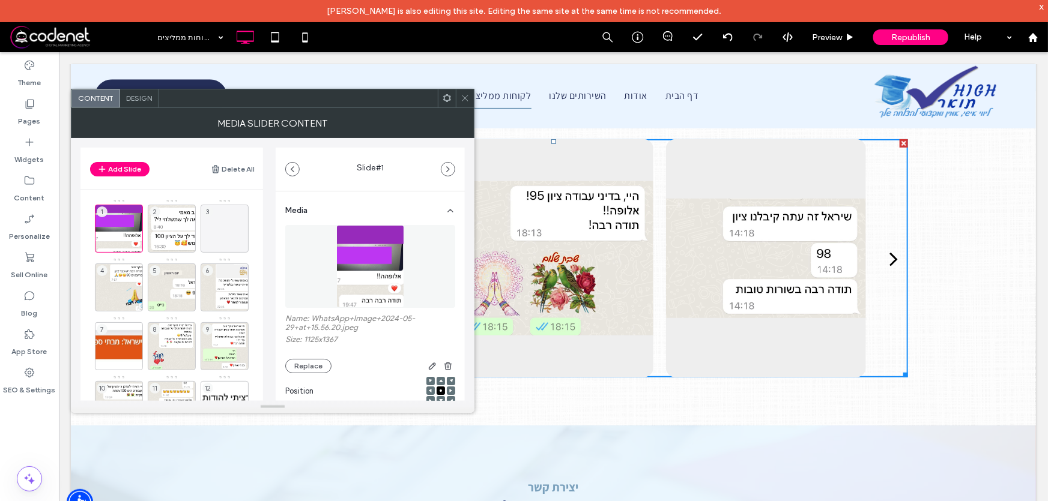
click at [889, 258] on div "next" at bounding box center [893, 258] width 8 height 24
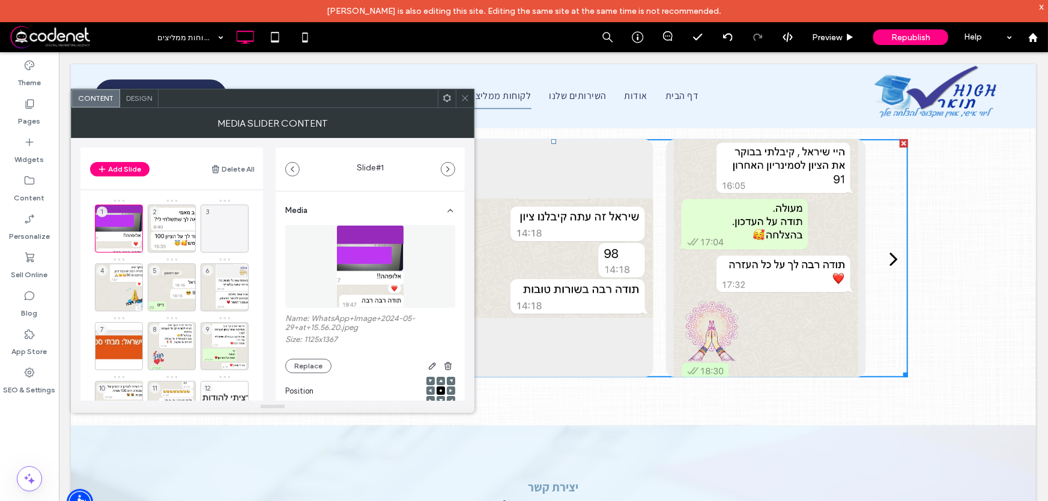
click at [889, 258] on div "next" at bounding box center [893, 258] width 8 height 24
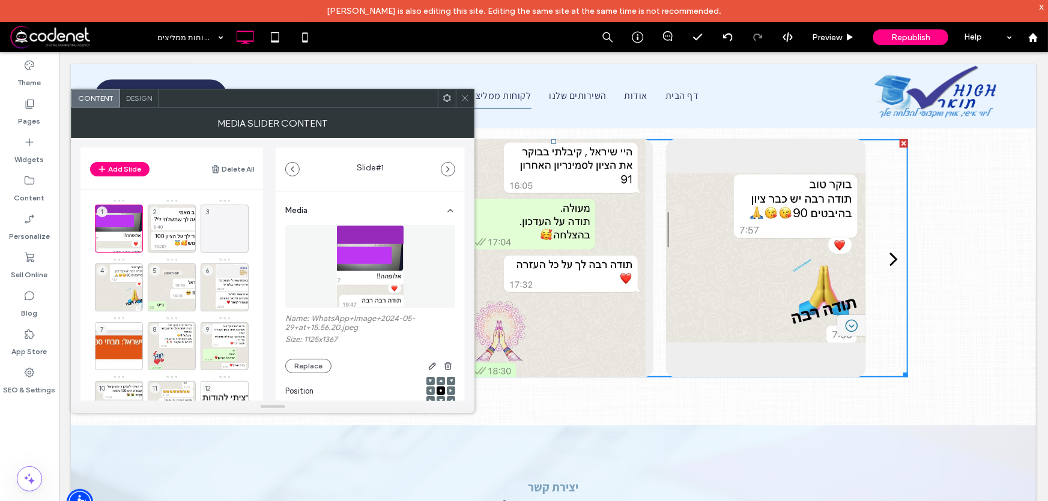
click at [889, 258] on div "next" at bounding box center [893, 258] width 8 height 24
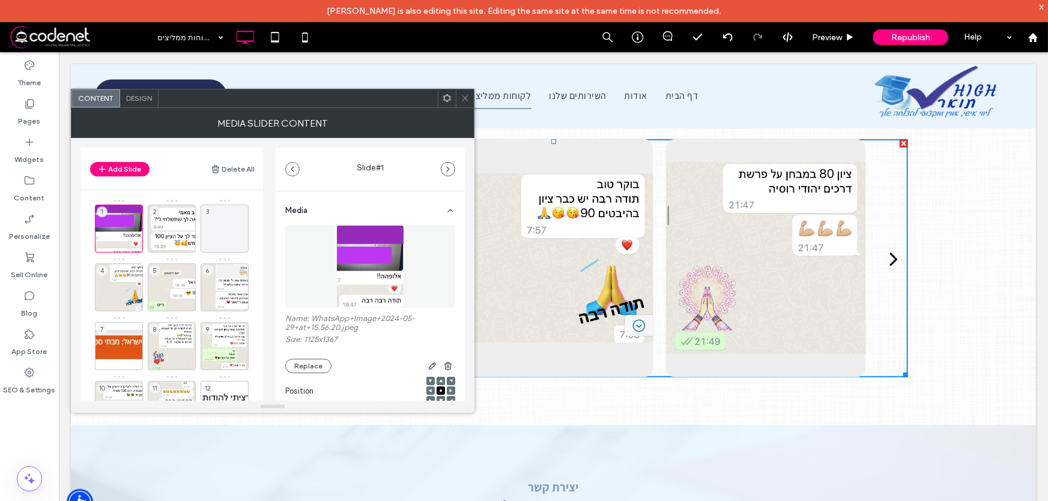
click at [889, 258] on div "next" at bounding box center [893, 258] width 8 height 24
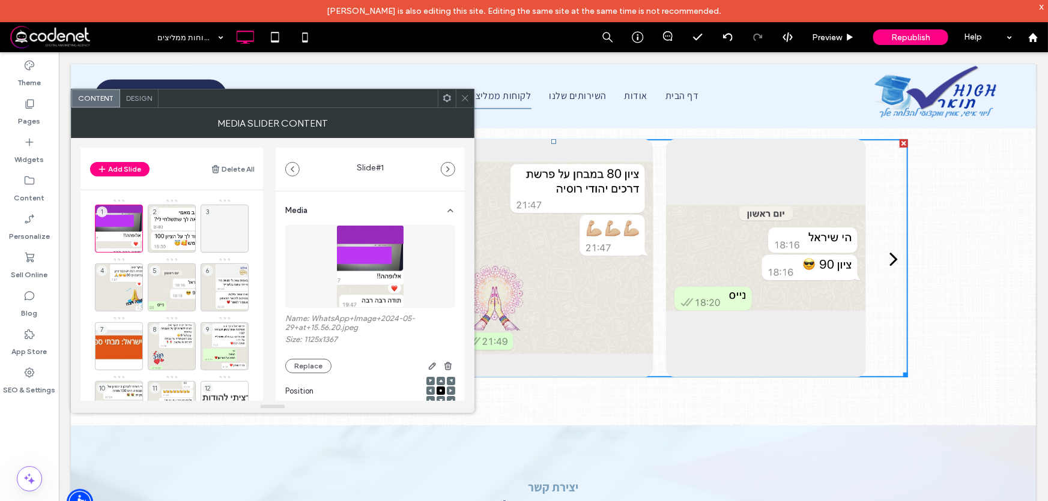
click at [889, 258] on div "next" at bounding box center [893, 258] width 8 height 24
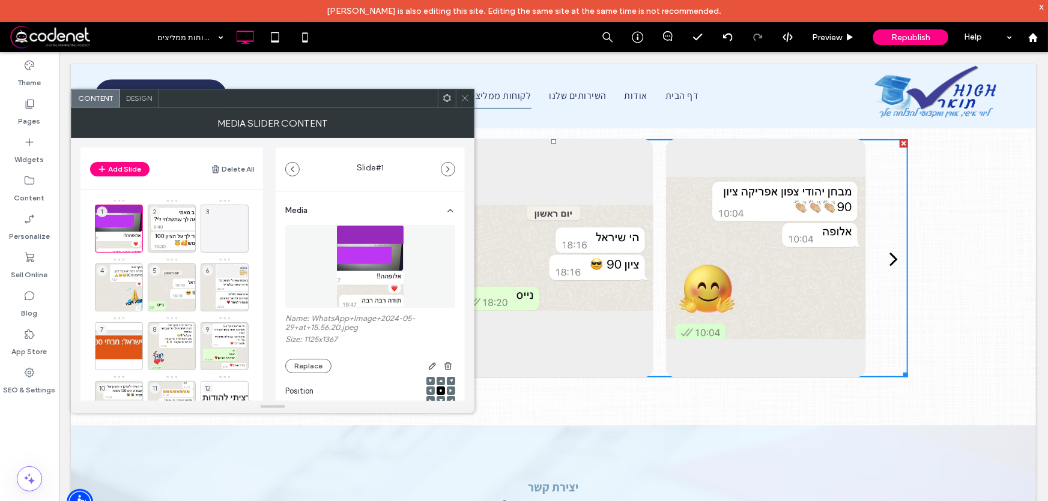
click at [889, 258] on div "next" at bounding box center [893, 258] width 8 height 24
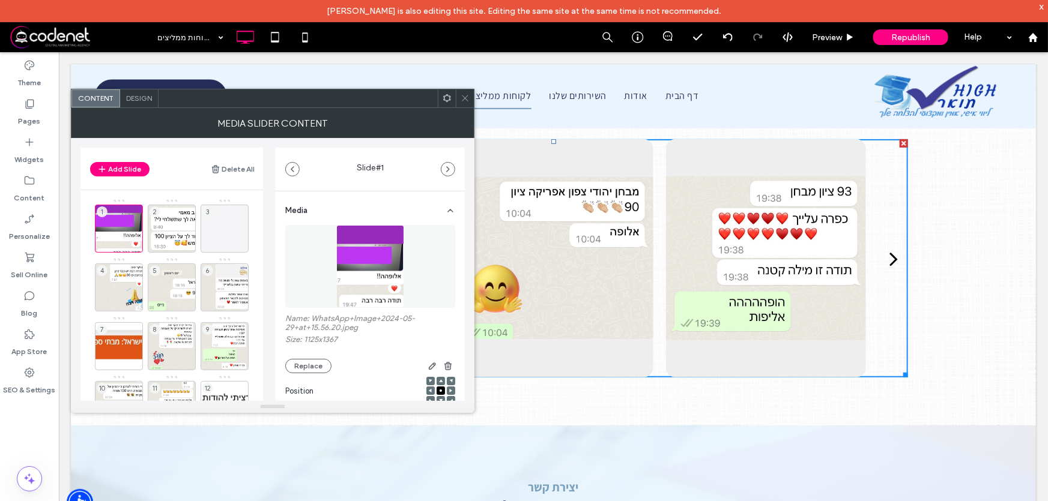
click at [889, 258] on div "next" at bounding box center [893, 258] width 8 height 24
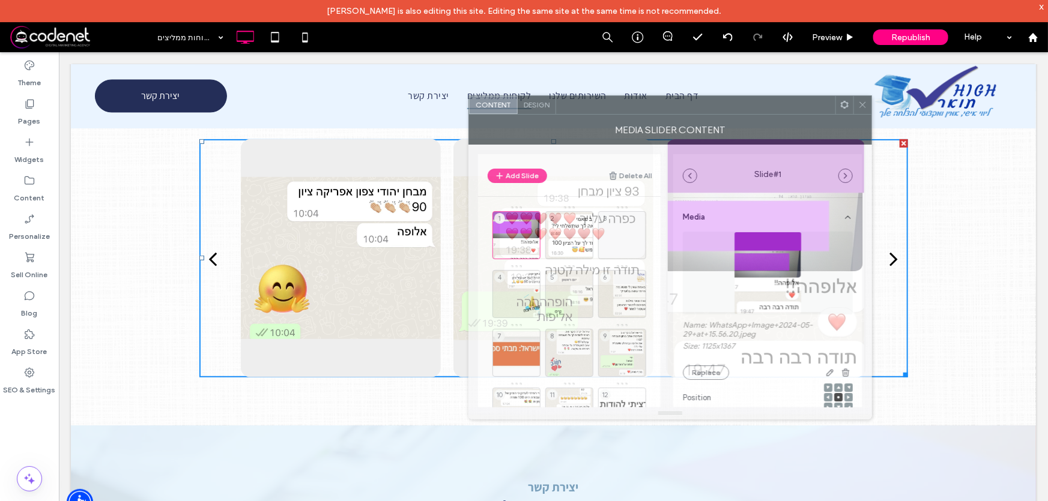
drag, startPoint x: 366, startPoint y: 102, endPoint x: 764, endPoint y: 109, distance: 397.5
click at [764, 109] on div at bounding box center [695, 105] width 279 height 18
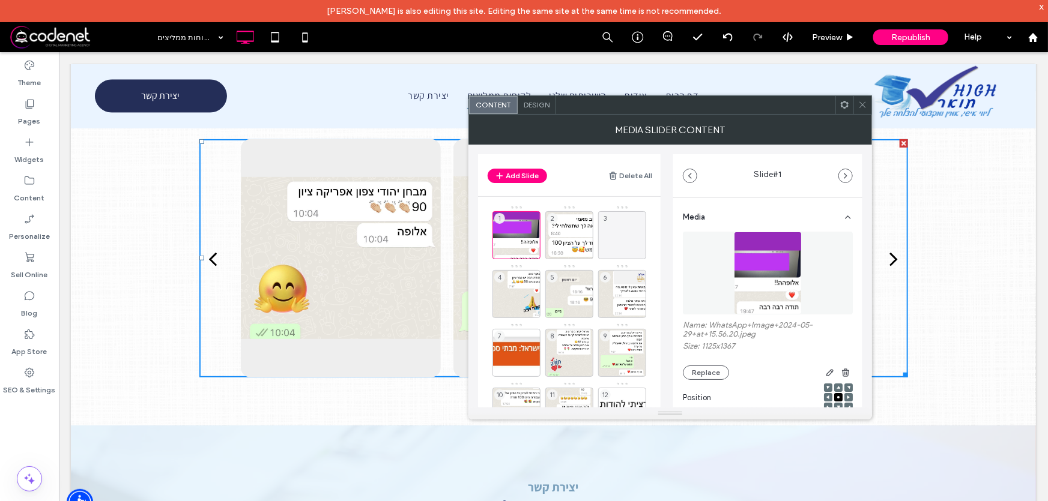
click at [862, 108] on icon at bounding box center [862, 104] width 9 height 9
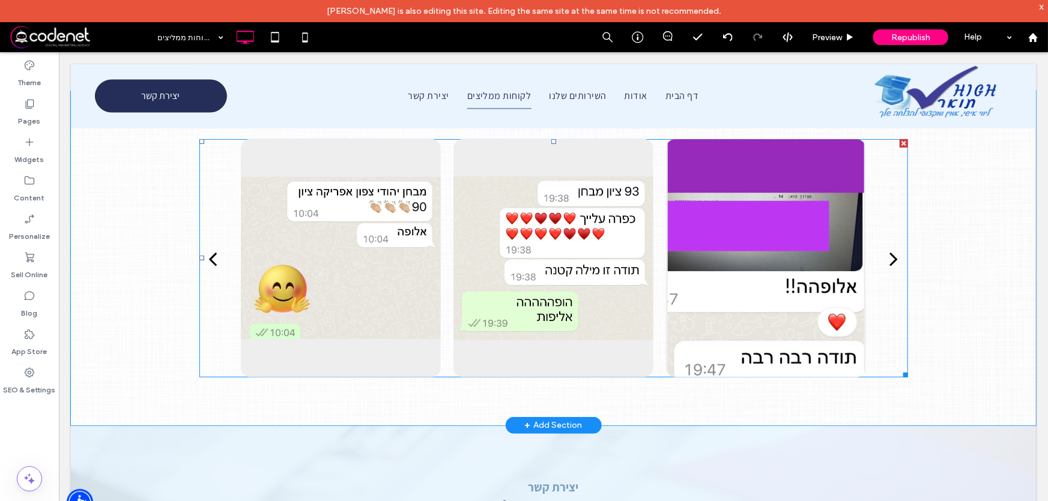
click at [649, 285] on div at bounding box center [553, 258] width 213 height 238
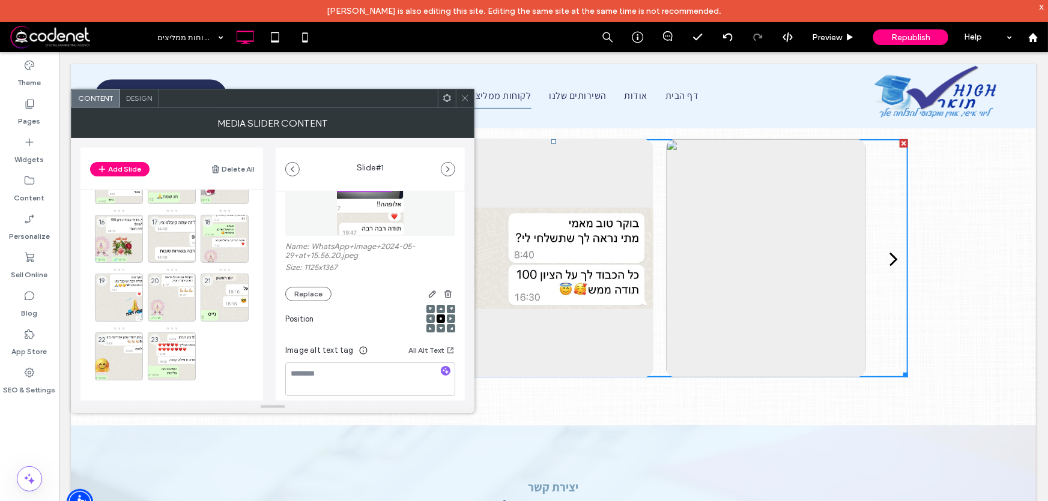
scroll to position [17, 0]
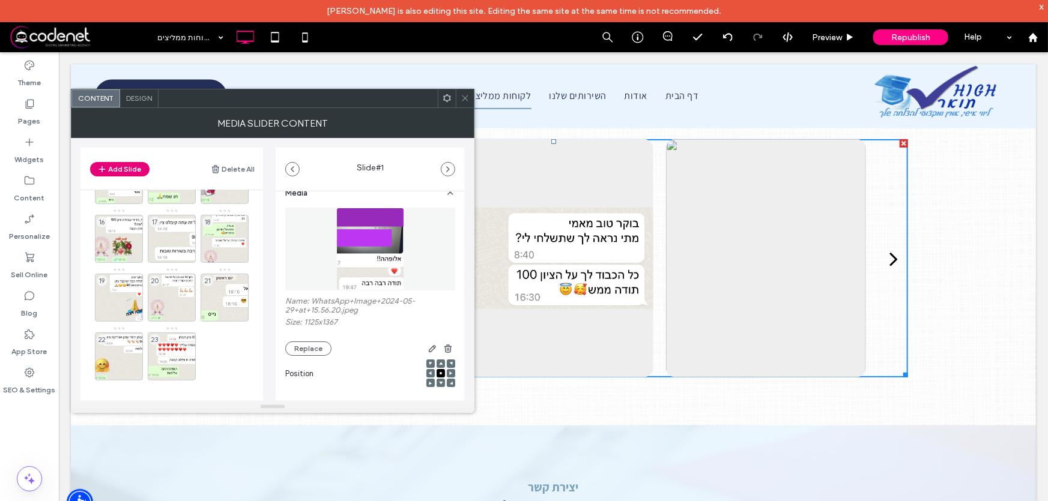
click at [128, 169] on button "Add Slide" at bounding box center [119, 169] width 59 height 14
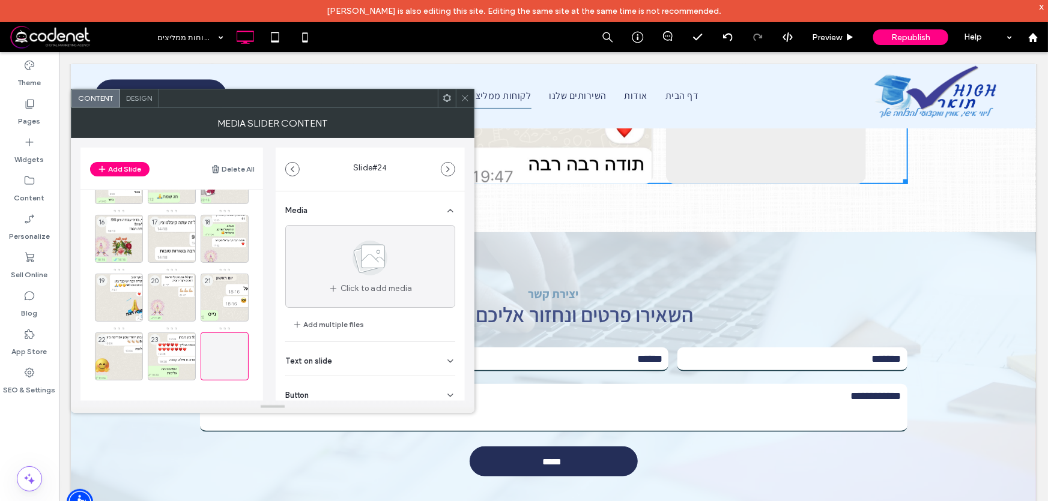
scroll to position [436, 0]
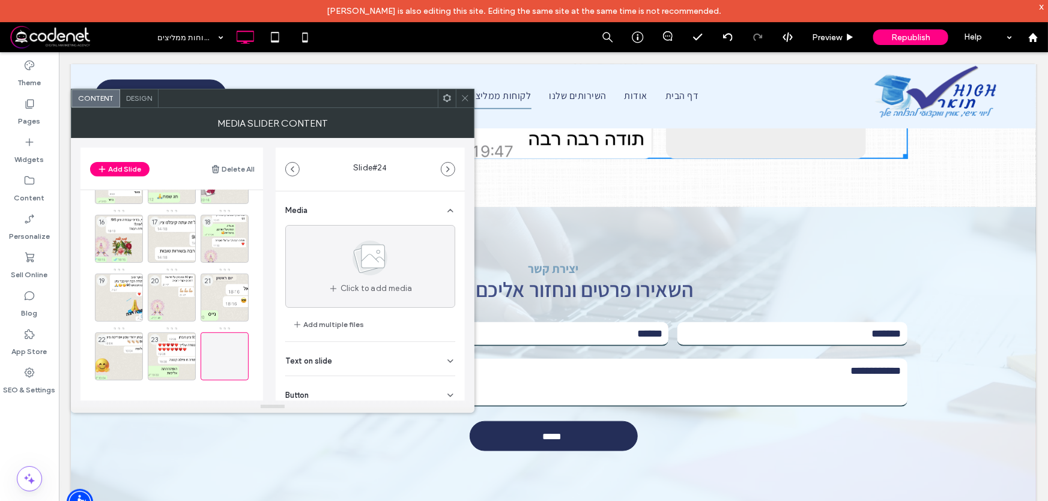
click at [468, 99] on icon at bounding box center [464, 98] width 9 height 9
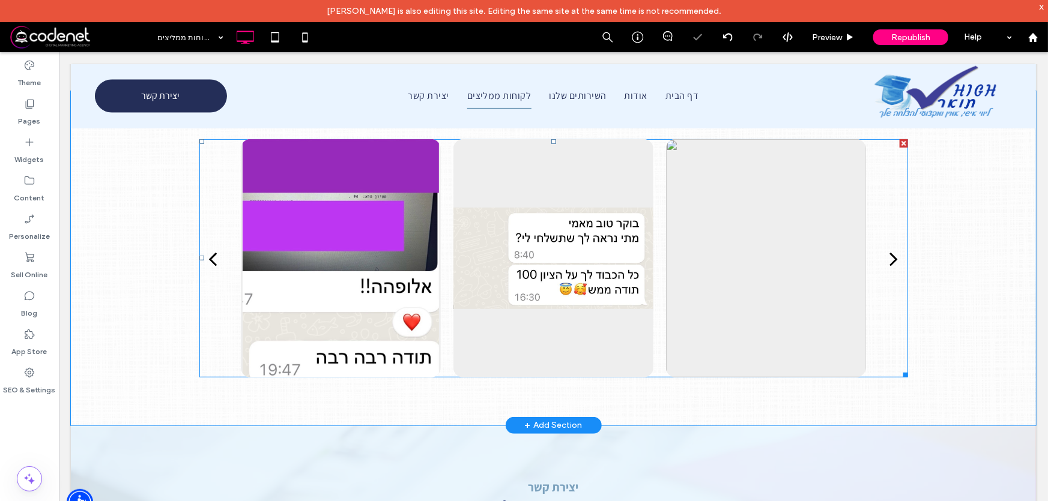
scroll to position [163, 0]
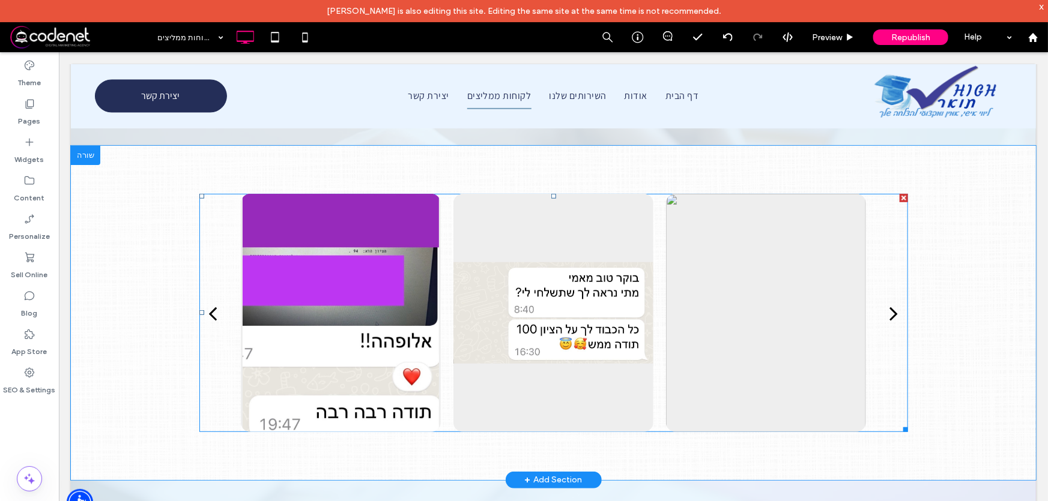
click at [474, 292] on div at bounding box center [553, 312] width 200 height 238
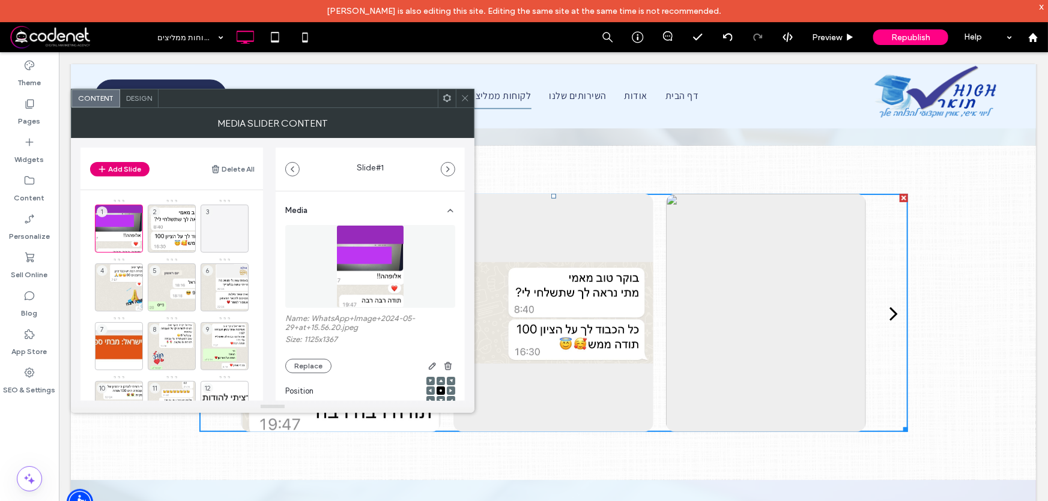
click at [122, 172] on button "Add Slide" at bounding box center [119, 169] width 59 height 14
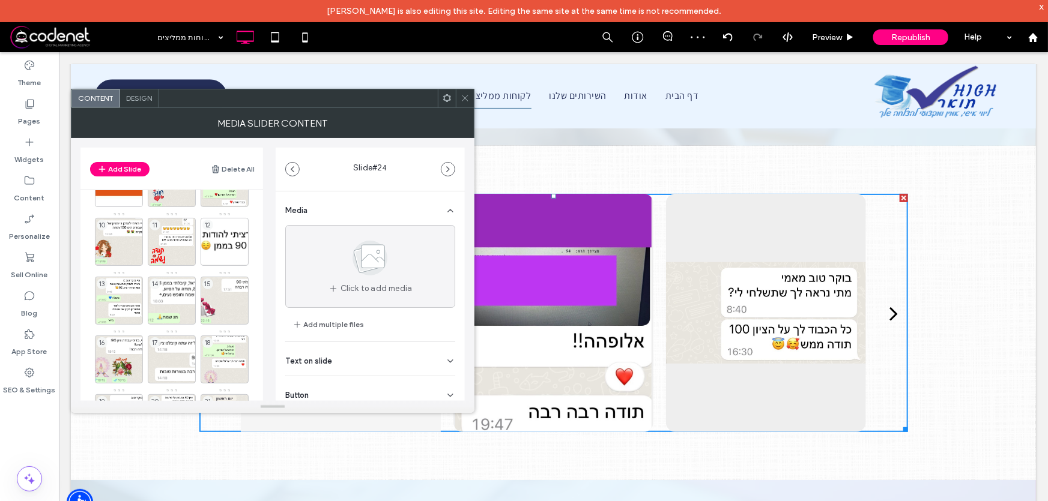
click at [465, 98] on use at bounding box center [465, 98] width 6 height 6
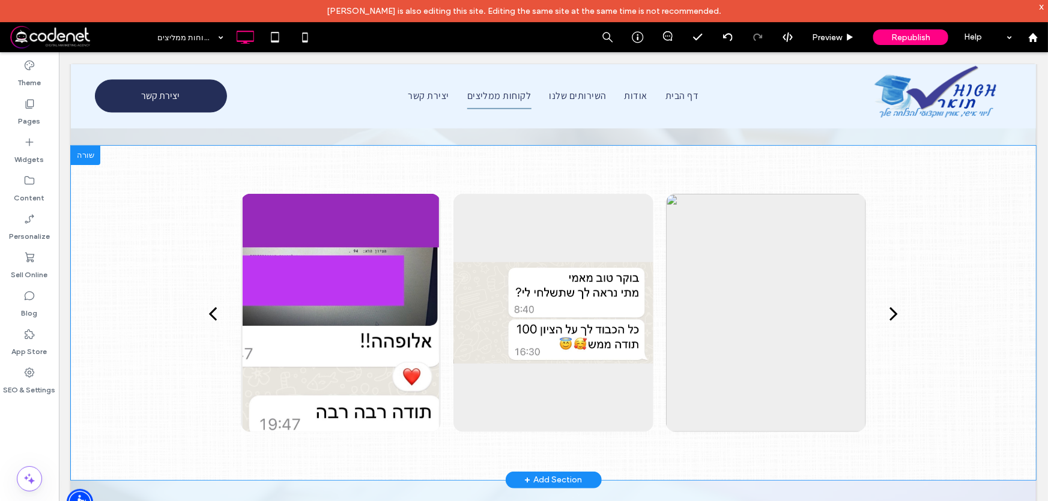
click at [40, 35] on span at bounding box center [80, 37] width 142 height 24
